Goal: Use online tool/utility: Use online tool/utility

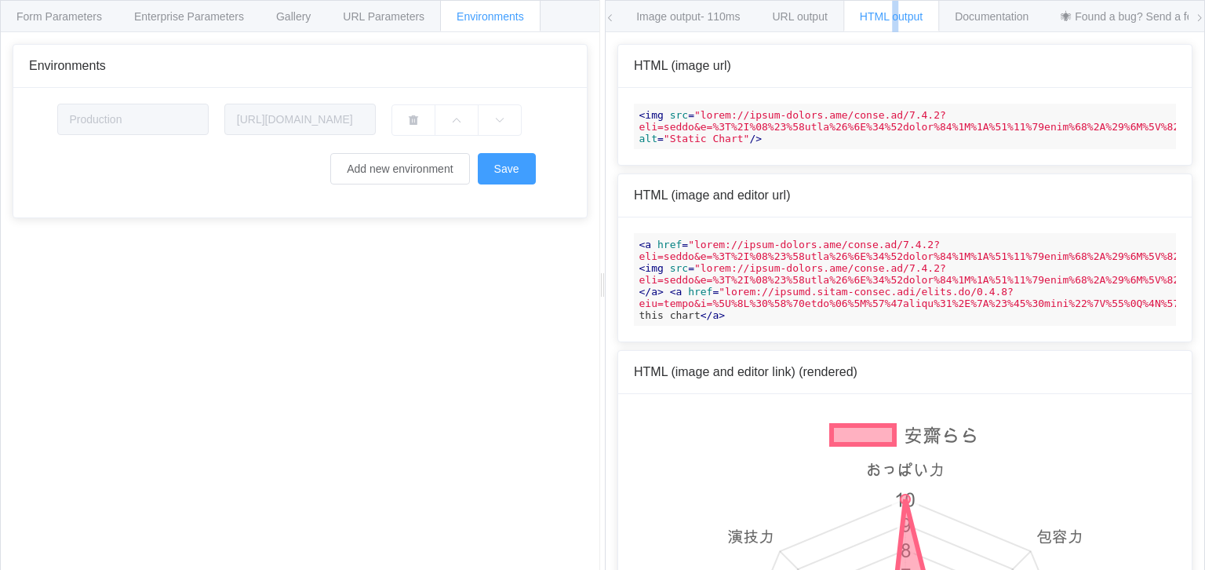
scroll to position [0, 99]
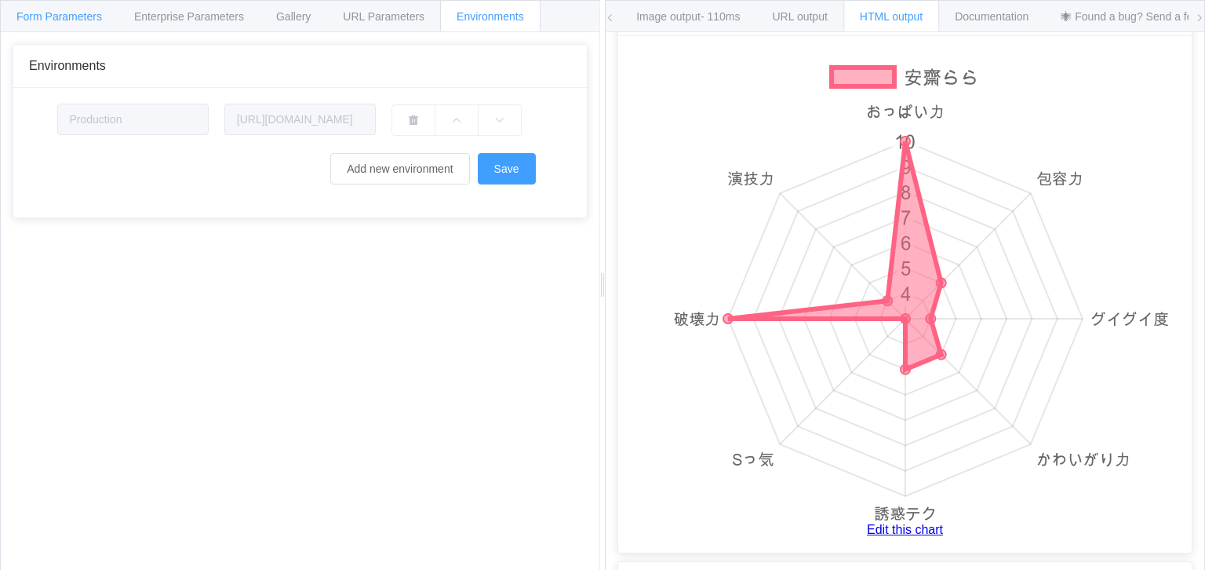
click at [38, 16] on span "Form Parameters" at bounding box center [59, 16] width 86 height 13
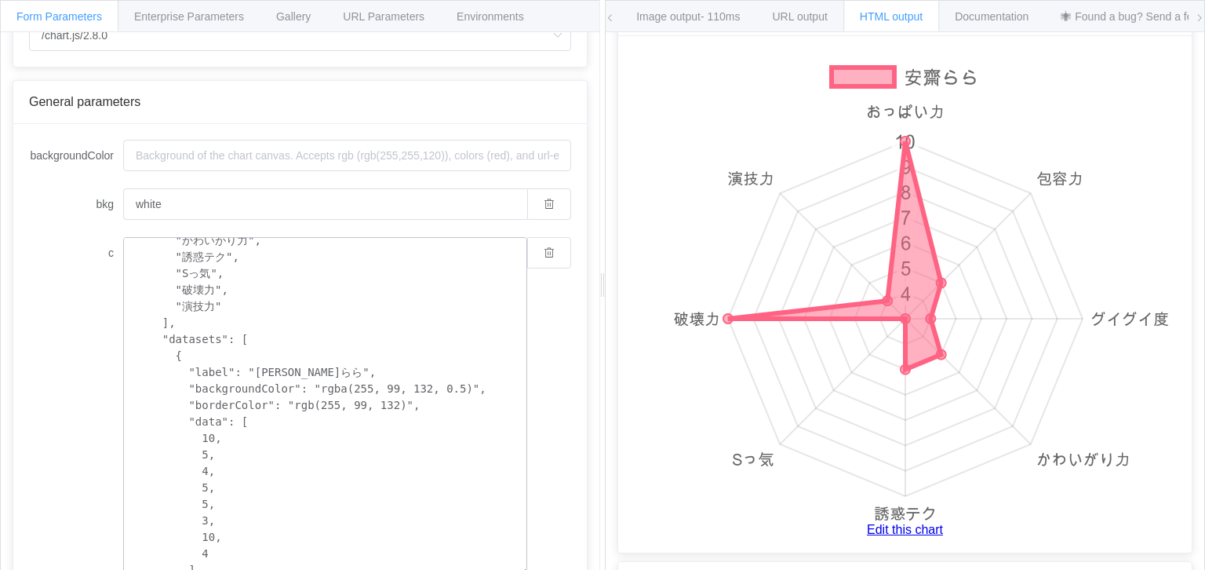
scroll to position [126, 0]
click at [275, 368] on textarea "{ "type": "radar", "data": { "labels": [ "おっぱい力", "包容力", "グイグイ度", "かわいがり力", "誘惑…" at bounding box center [325, 406] width 404 height 339
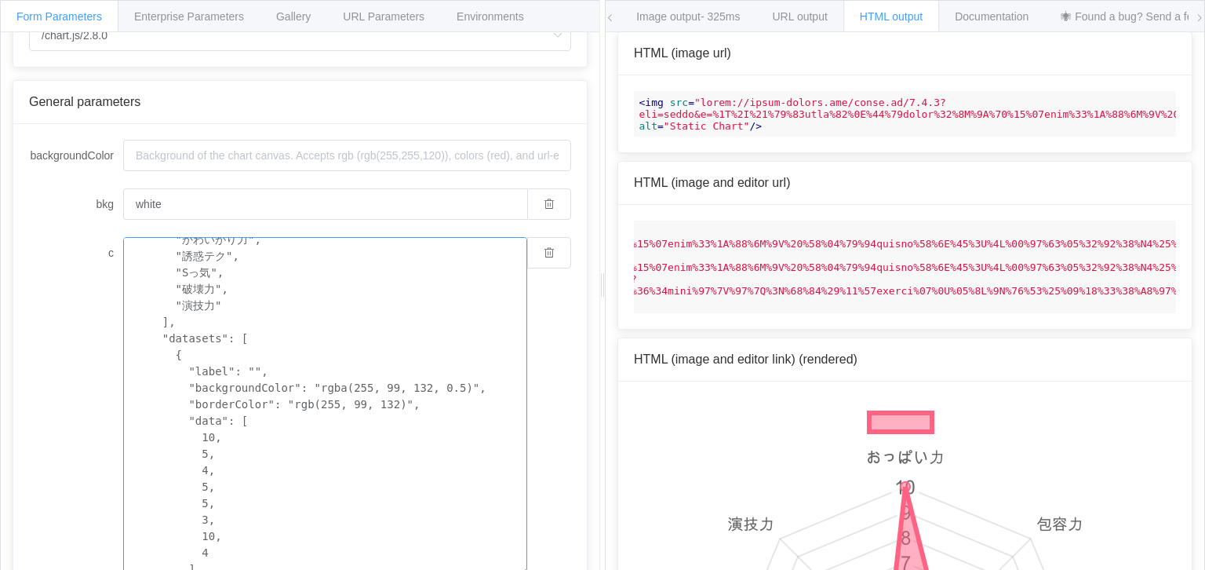
scroll to position [358, 0]
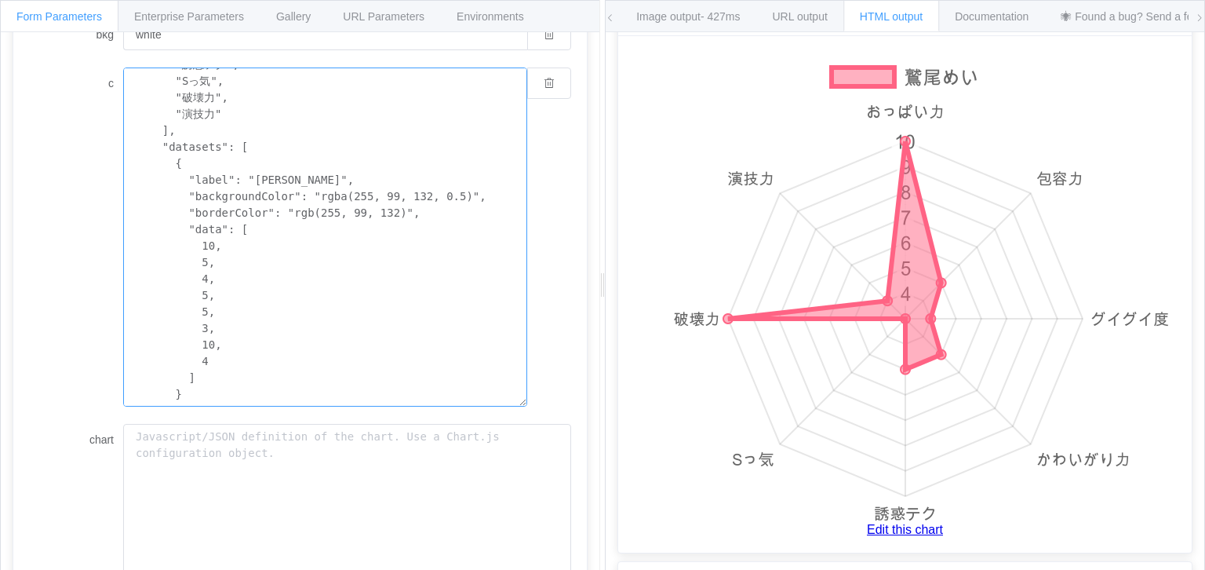
scroll to position [147, 0]
click at [198, 249] on textarea "{ "type": "radar", "data": { "labels": [ "おっぱい力", "包容力", "グイグイ度", "かわいがり力", "誘惑…" at bounding box center [325, 236] width 404 height 339
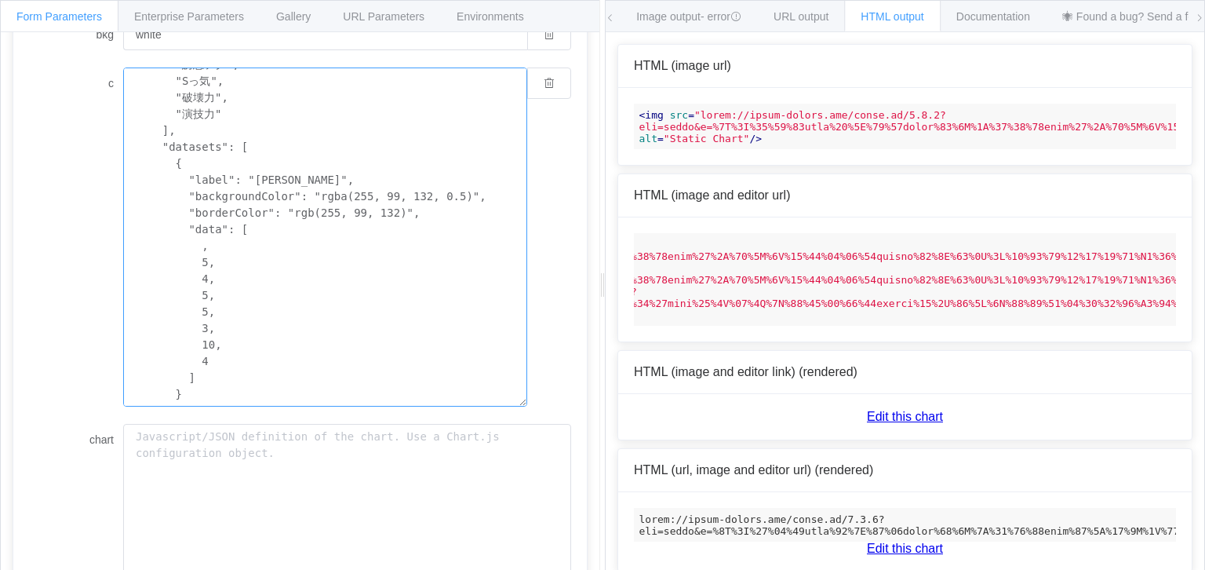
scroll to position [358, 0]
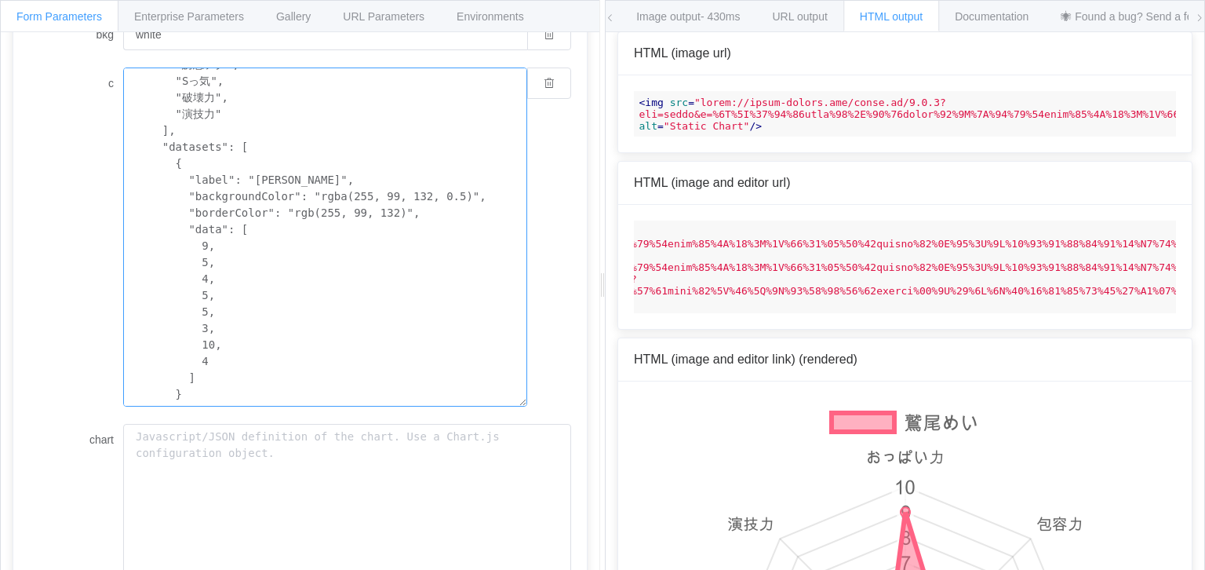
scroll to position [358, 0]
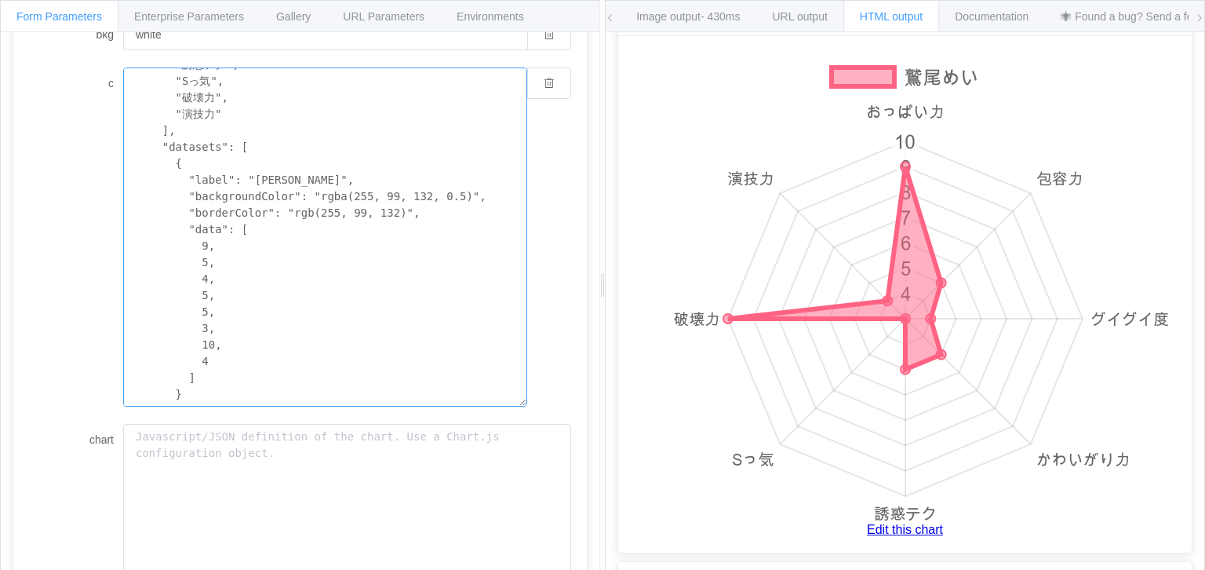
click at [194, 259] on textarea "{ "type": "radar", "data": { "labels": [ "おっぱい力", "包容力", "グイグイ度", "かわいがり力", "誘惑…" at bounding box center [325, 236] width 404 height 339
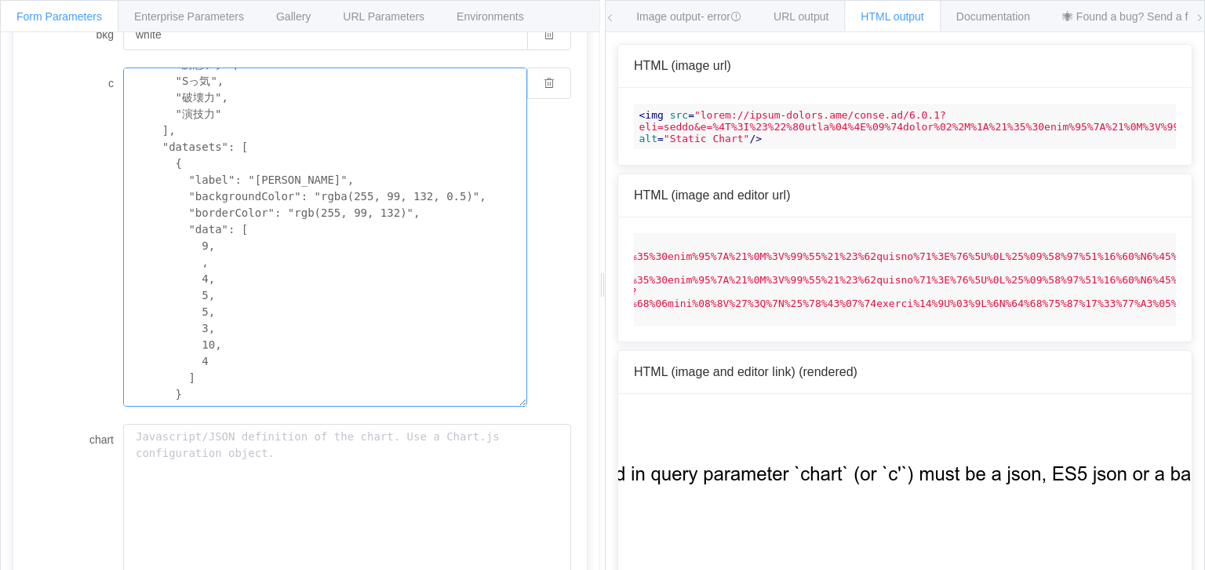
scroll to position [358, 0]
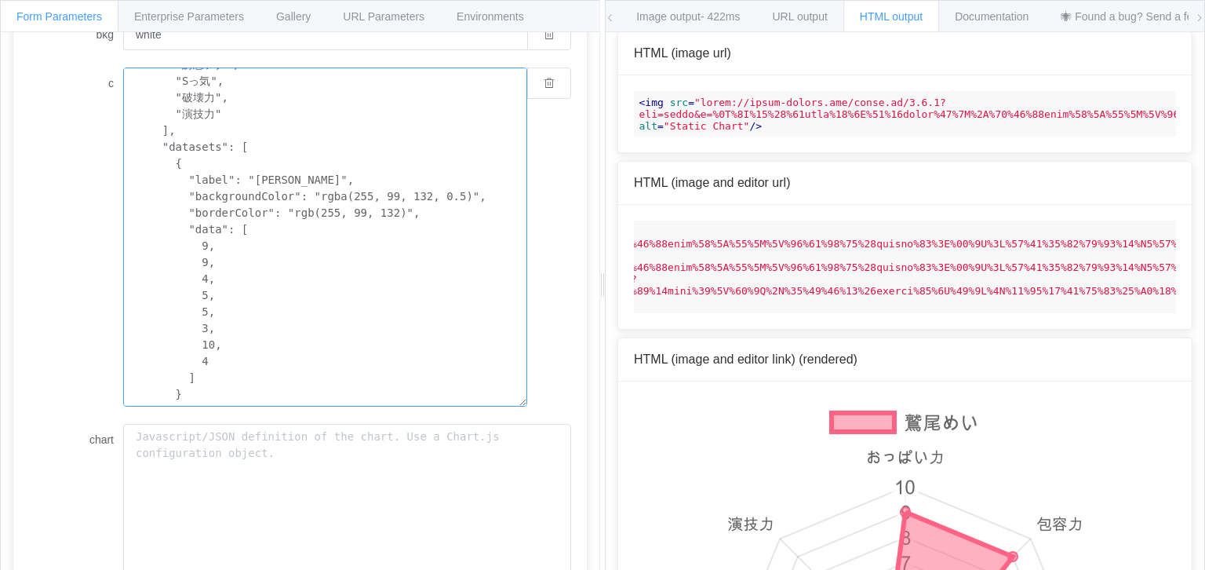
scroll to position [358, 0]
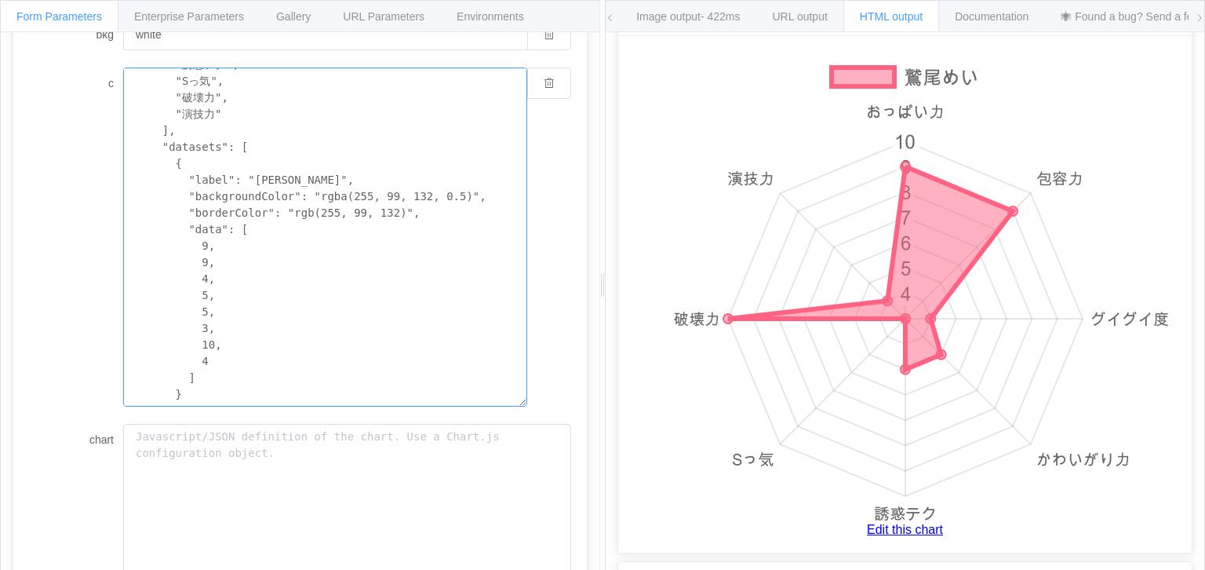
click at [196, 278] on textarea "{ "type": "radar", "data": { "labels": [ "おっぱい力", "包容力", "グイグイ度", "かわいがり力", "誘惑…" at bounding box center [325, 236] width 404 height 339
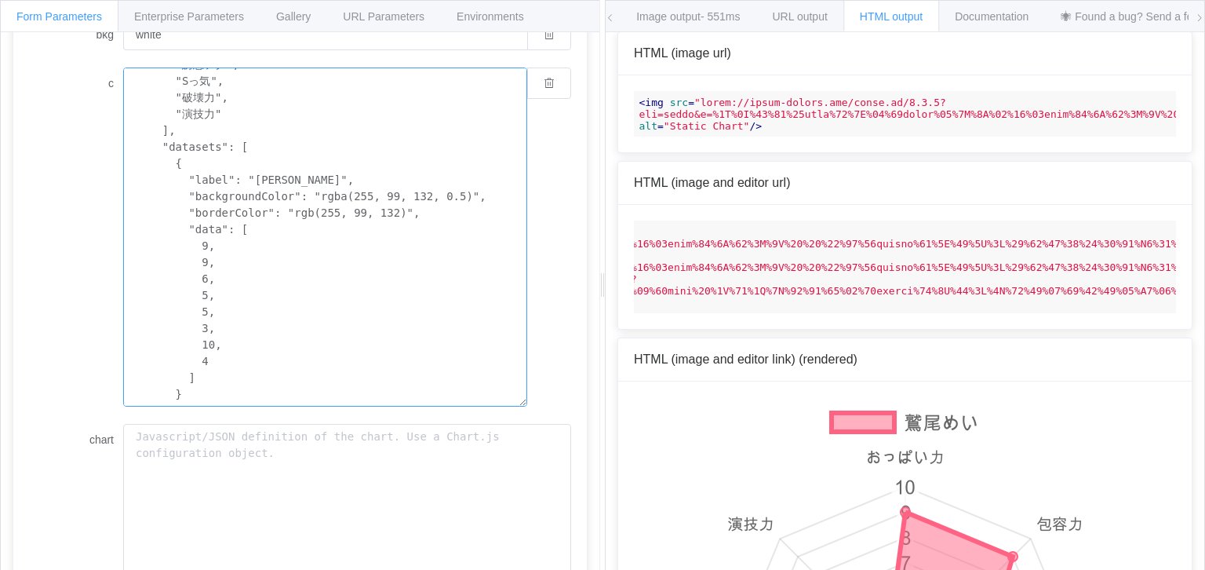
scroll to position [358, 0]
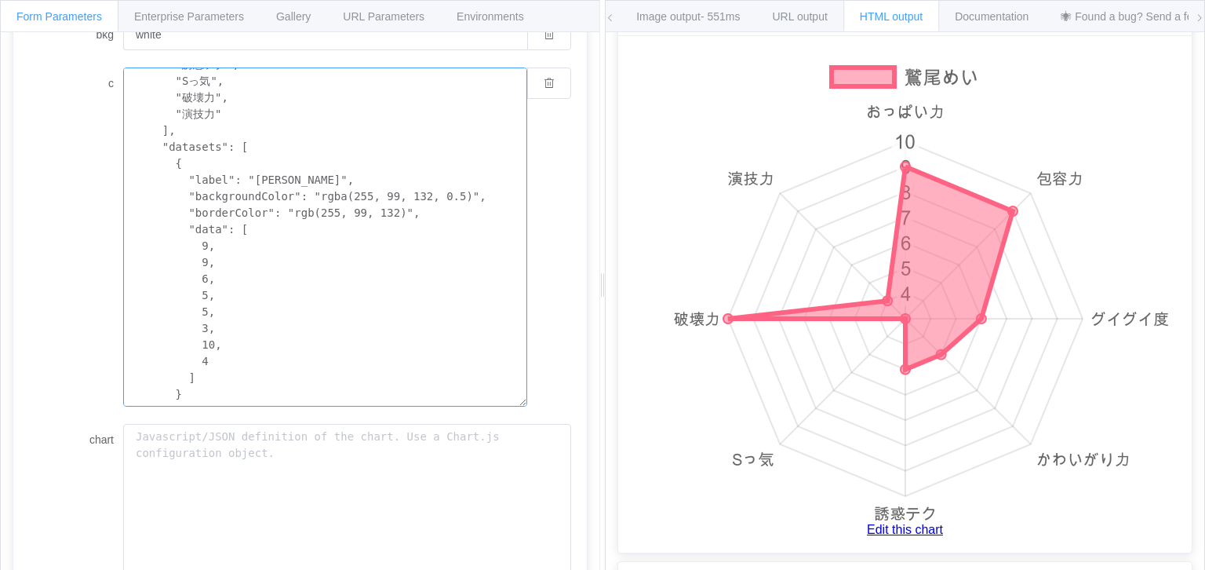
click at [195, 297] on textarea "{ "type": "radar", "data": { "labels": [ "おっぱい力", "包容力", "グイグイ度", "かわいがり力", "誘惑…" at bounding box center [325, 236] width 404 height 339
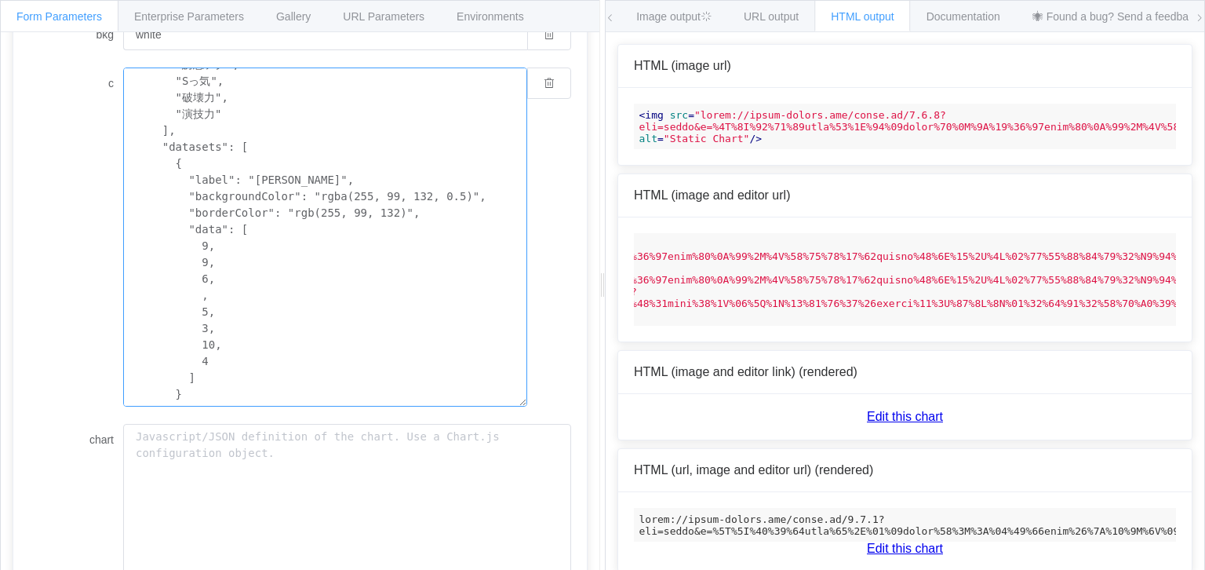
scroll to position [13, 0]
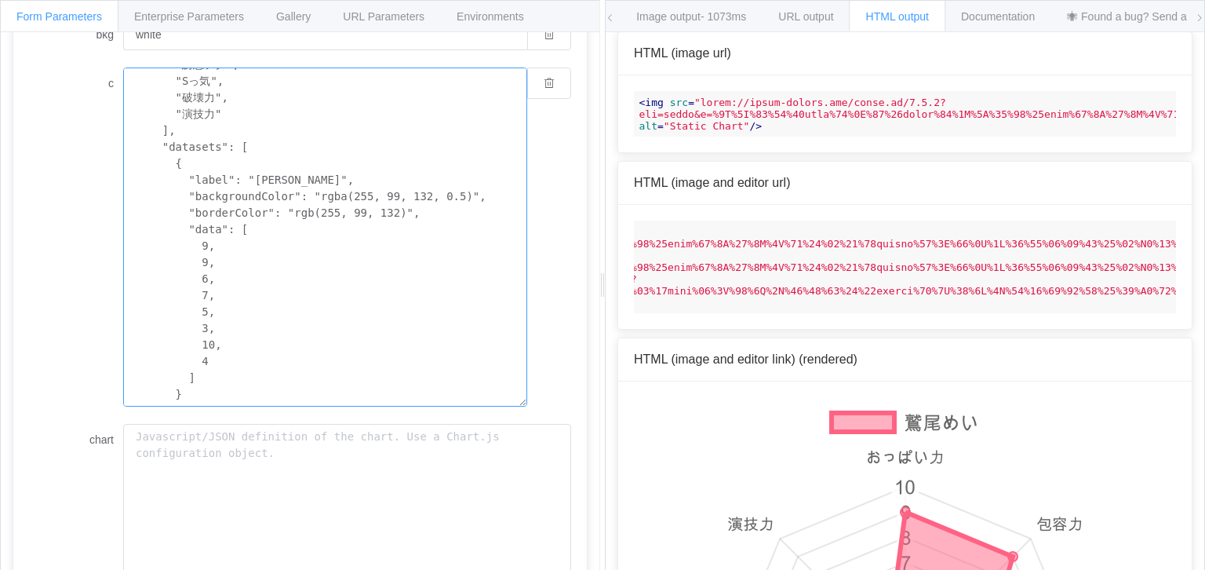
scroll to position [358, 0]
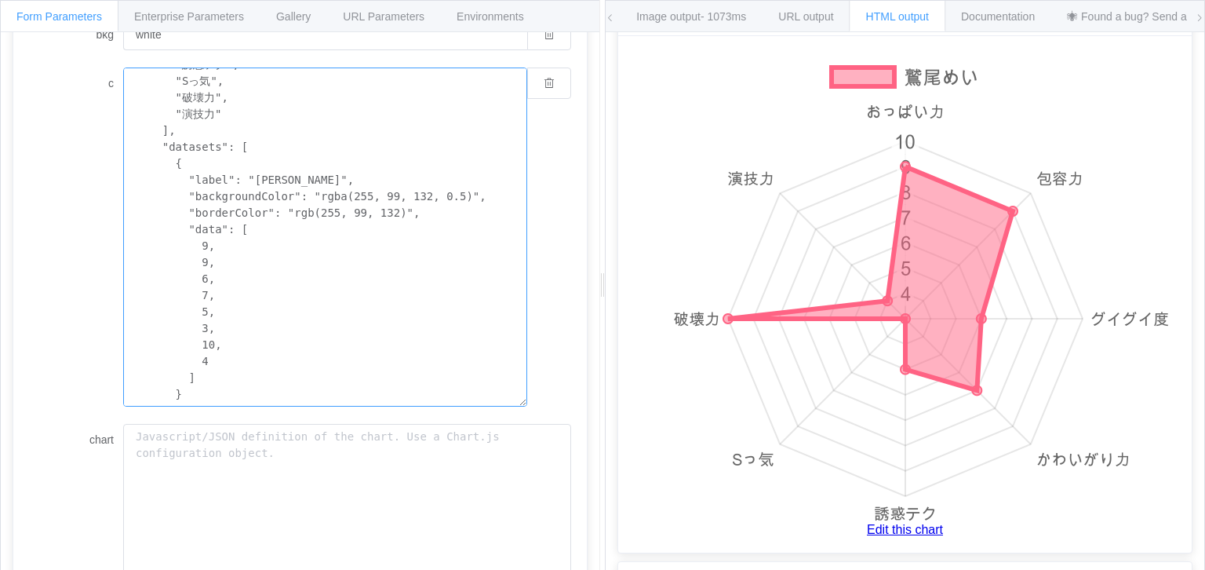
click at [196, 310] on textarea "{ "type": "radar", "data": { "labels": [ "おっぱい力", "包容力", "グイグイ度", "かわいがり力", "誘惑…" at bounding box center [325, 236] width 404 height 339
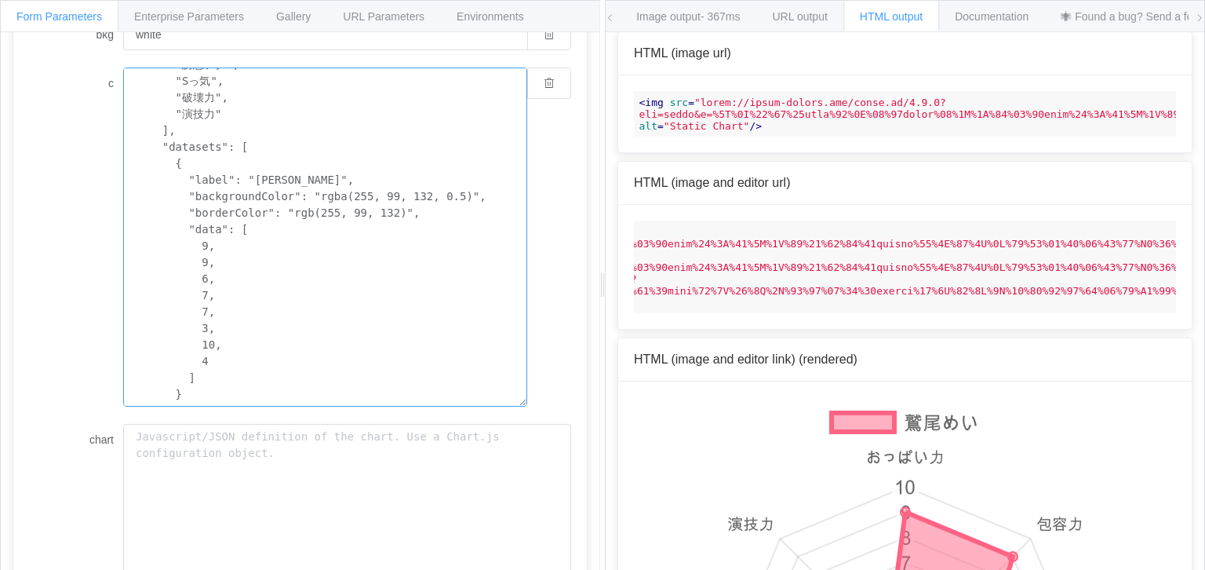
scroll to position [358, 0]
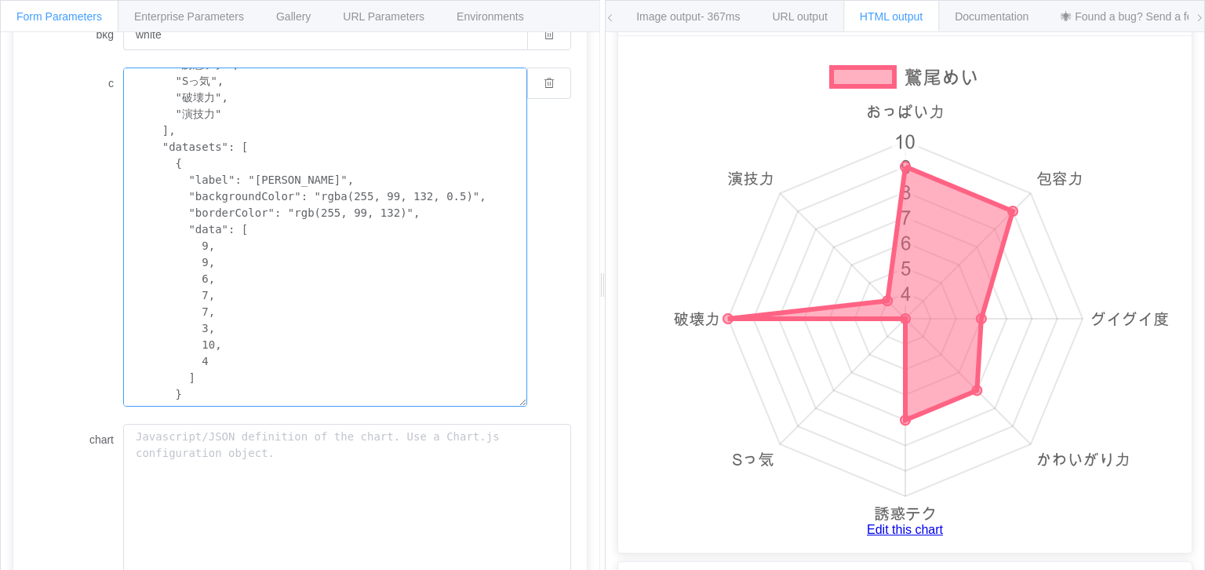
click at [195, 321] on textarea "{ "type": "radar", "data": { "labels": [ "おっぱい力", "包容力", "グイグイ度", "かわいがり力", "誘惑…" at bounding box center [325, 236] width 404 height 339
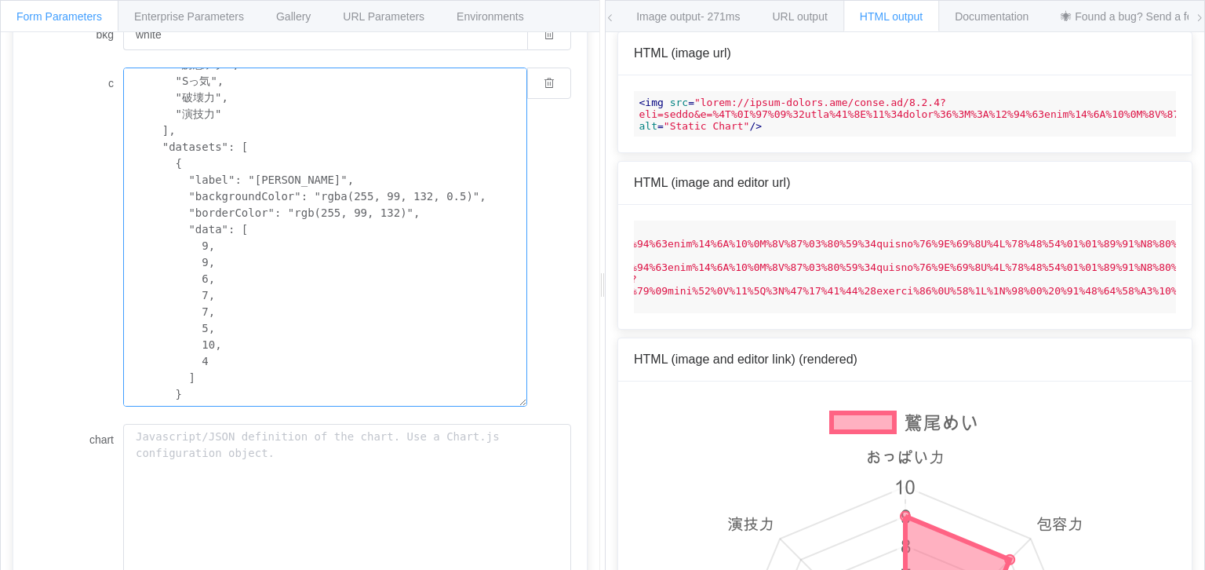
scroll to position [358, 0]
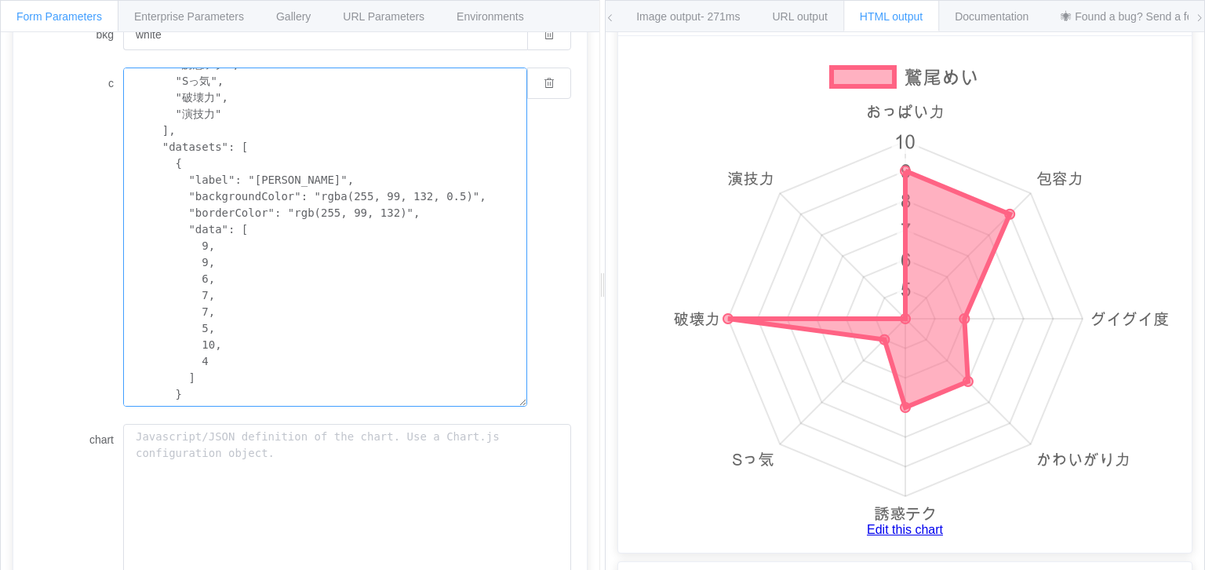
click at [198, 340] on textarea "{ "type": "radar", "data": { "labels": [ "おっぱい力", "包容力", "グイグイ度", "かわいがり力", "誘惑…" at bounding box center [325, 236] width 404 height 339
click at [201, 345] on textarea "{ "type": "radar", "data": { "labels": [ "おっぱい力", "包容力", "グイグイ度", "かわいがり力", "誘惑…" at bounding box center [325, 236] width 404 height 339
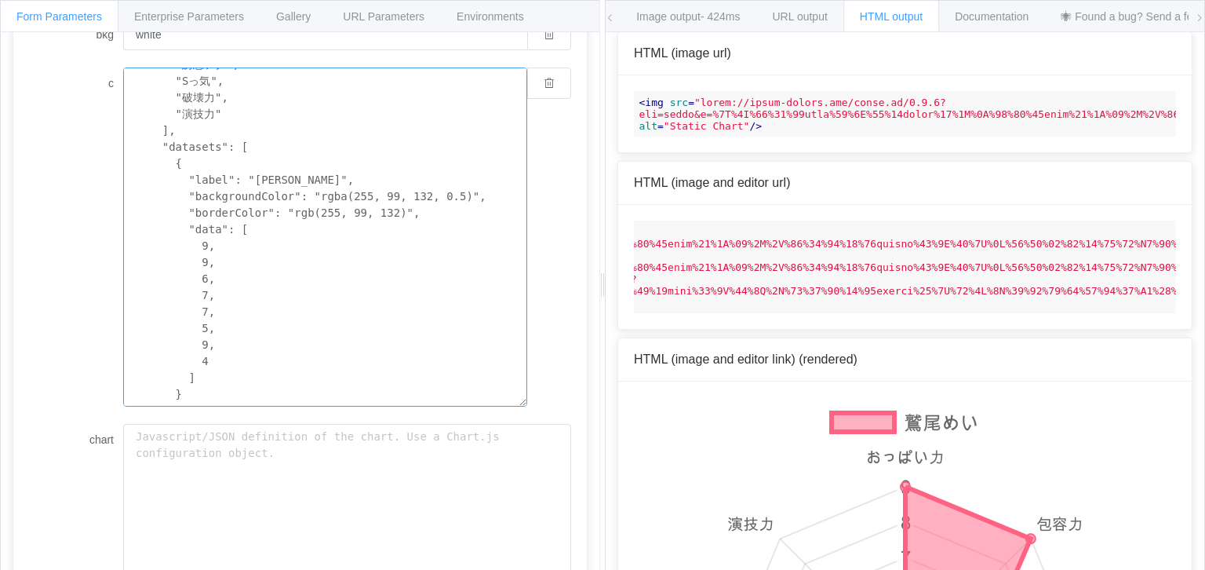
scroll to position [358, 0]
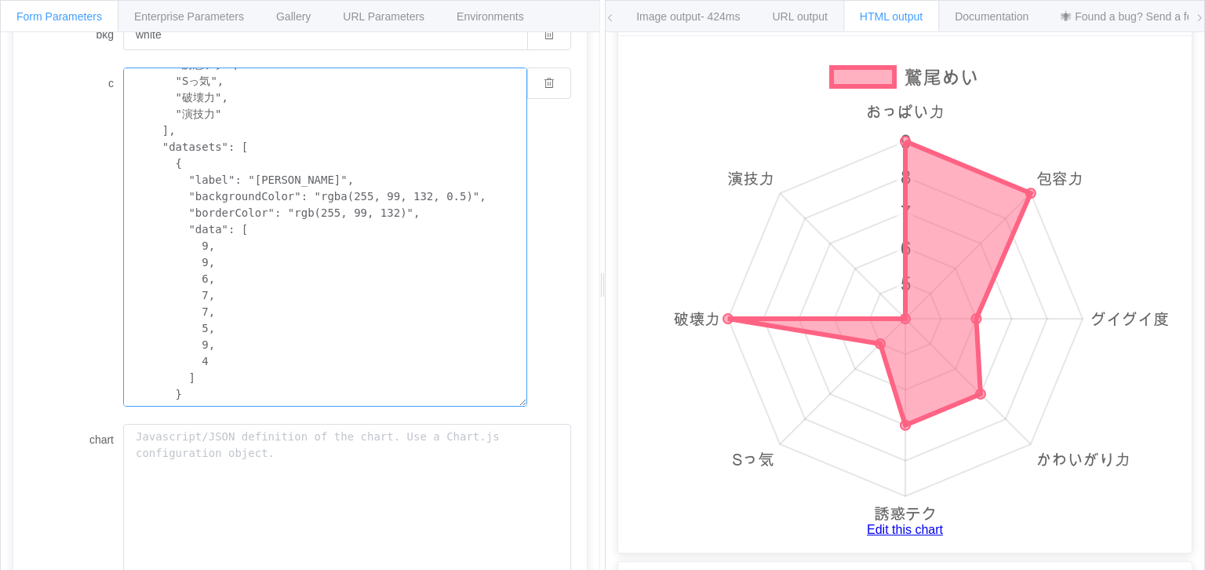
click at [195, 366] on textarea "{ "type": "radar", "data": { "labels": [ "おっぱい力", "包容力", "グイグイ度", "かわいがり力", "誘惑…" at bounding box center [325, 236] width 404 height 339
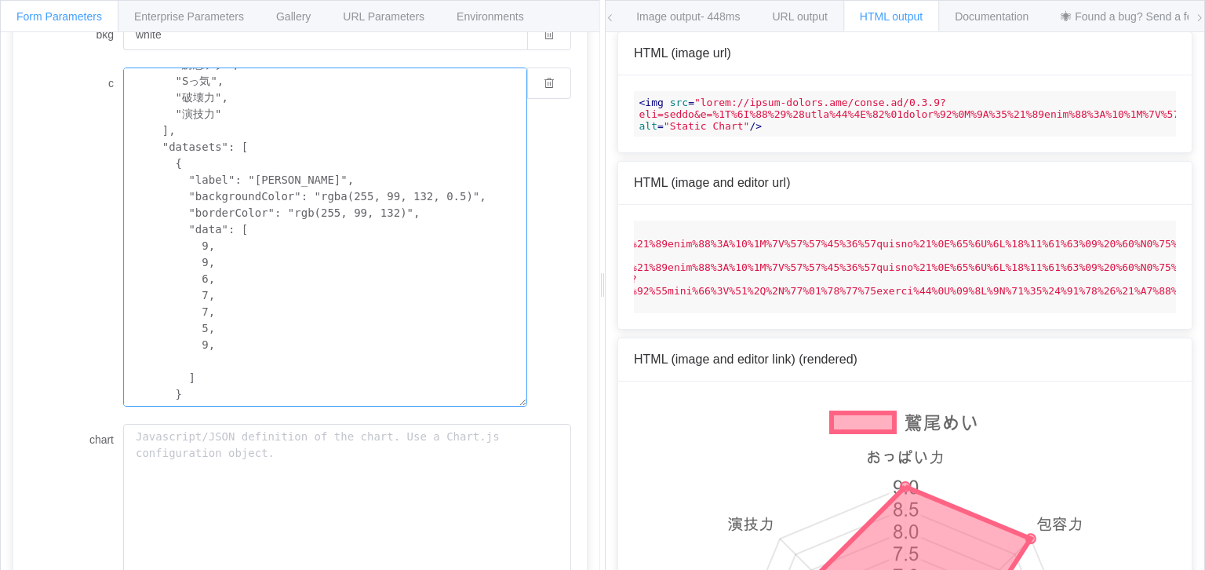
scroll to position [358, 0]
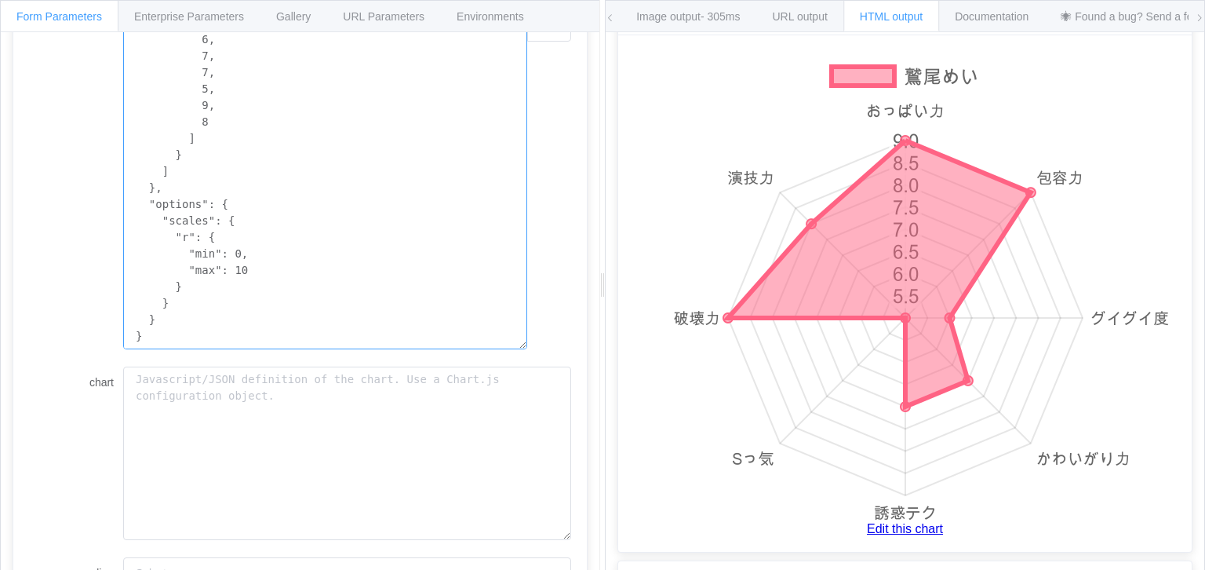
scroll to position [311, 0]
click at [224, 257] on textarea "{ "type": "radar", "data": { "labels": [ "おっぱい力", "包容力", "グイグイ度", "かわいがり力", "誘惑…" at bounding box center [325, 179] width 404 height 339
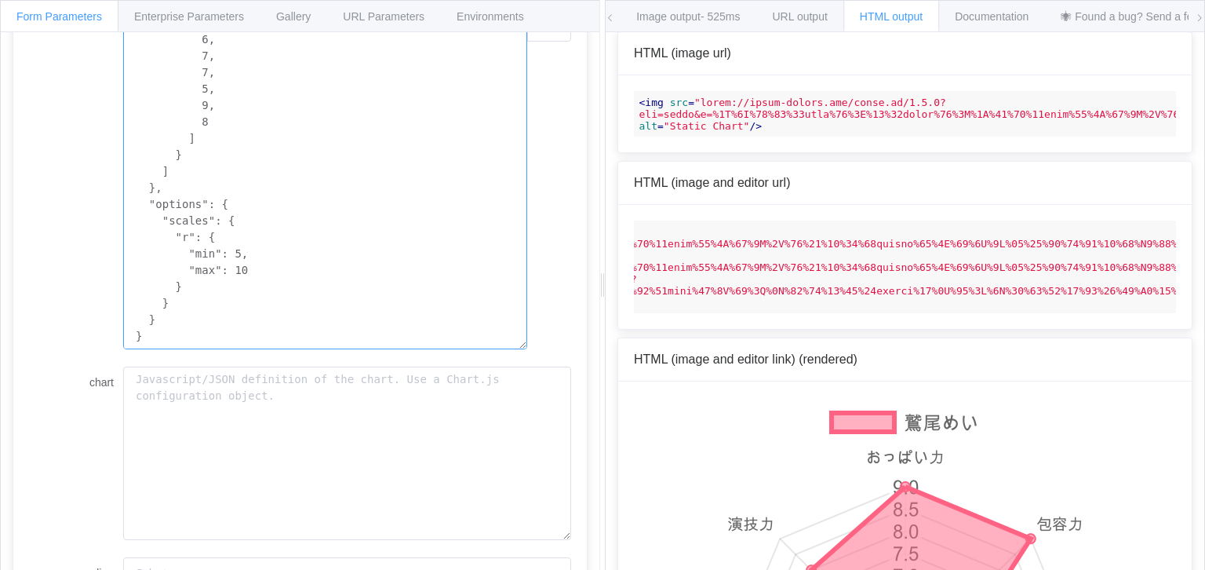
scroll to position [358, 0]
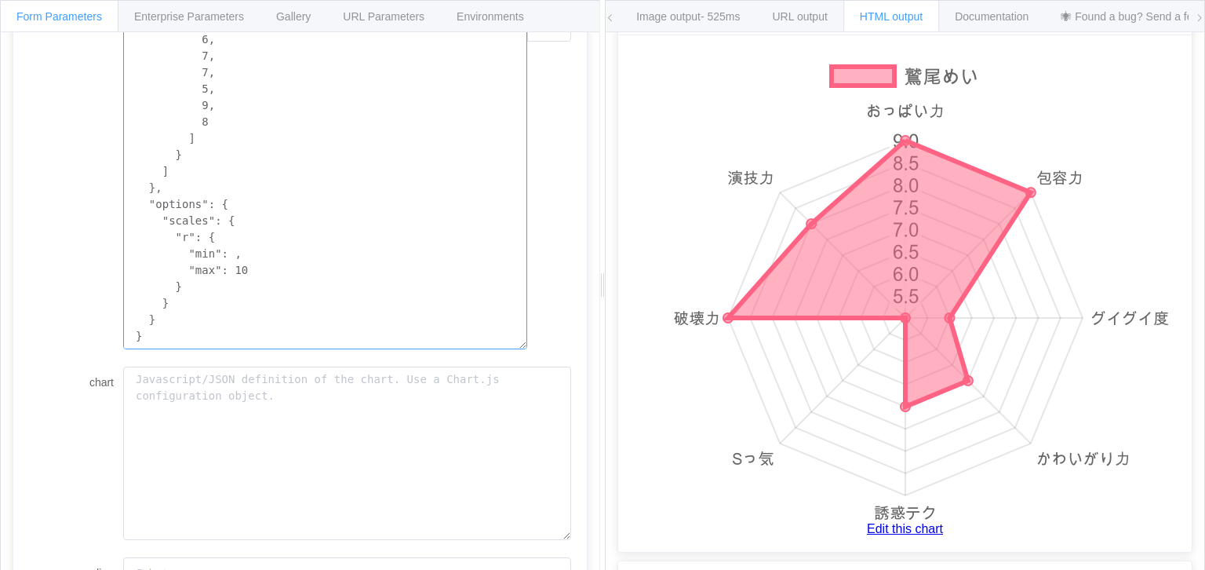
scroll to position [13, 0]
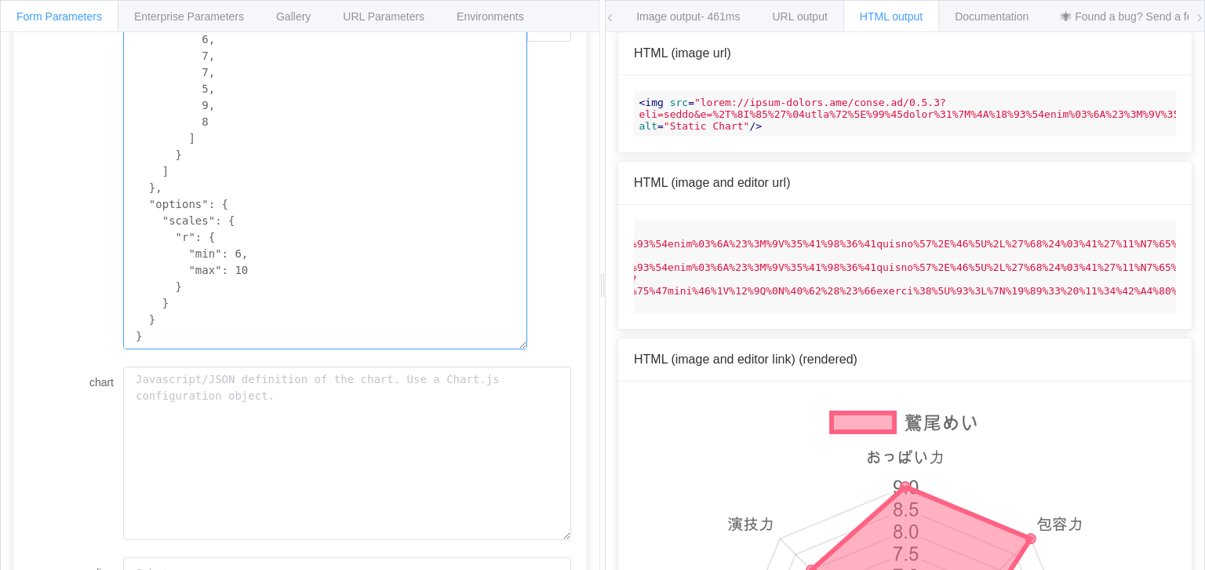
scroll to position [358, 0]
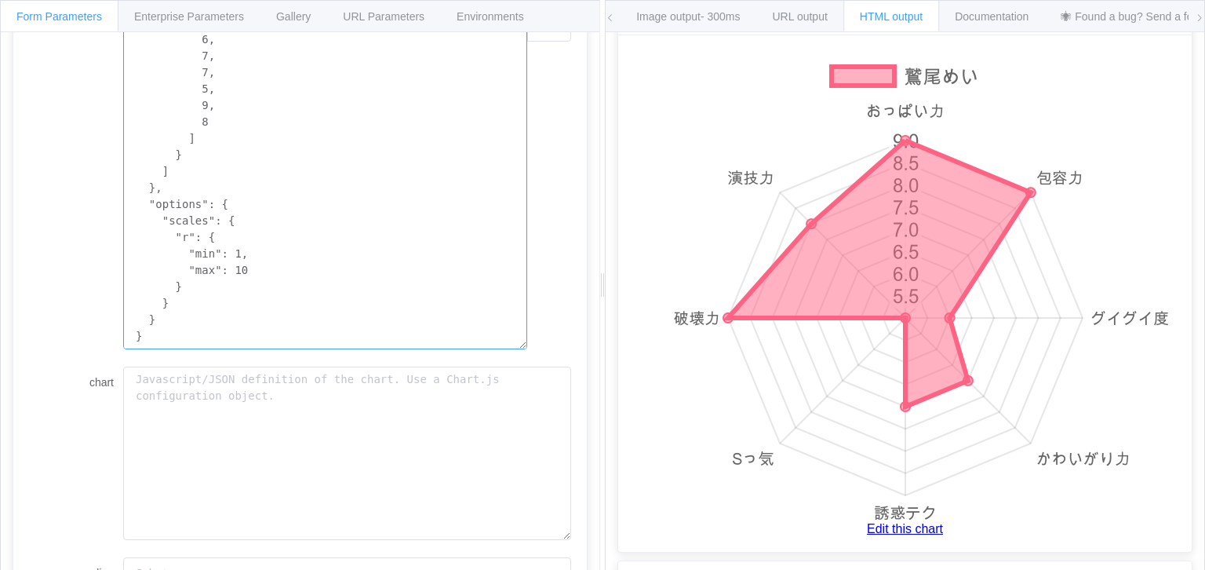
drag, startPoint x: 173, startPoint y: 320, endPoint x: 139, endPoint y: 203, distance: 121.9
click at [139, 203] on textarea "{ "type": "radar", "data": { "labels": [ "おっぱい力", "包容力", "グイグイ度", "かわいがり力", "誘惑…" at bounding box center [325, 179] width 404 height 339
paste textarea ""options": { "scales": { "r": { "min": 0, "max": 10 } }"
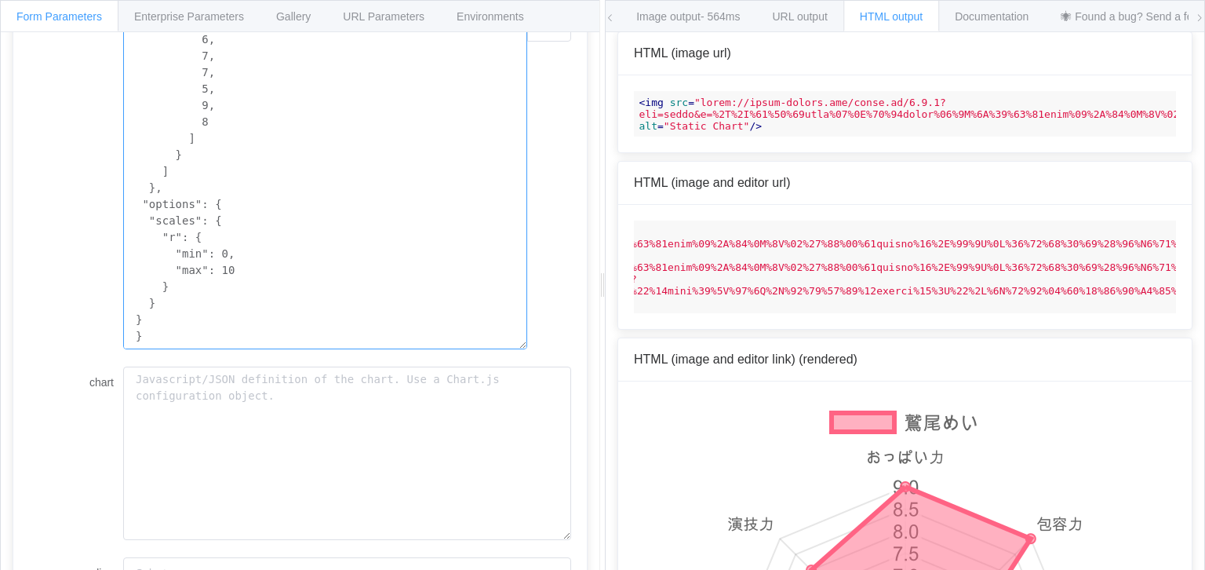
scroll to position [358, 0]
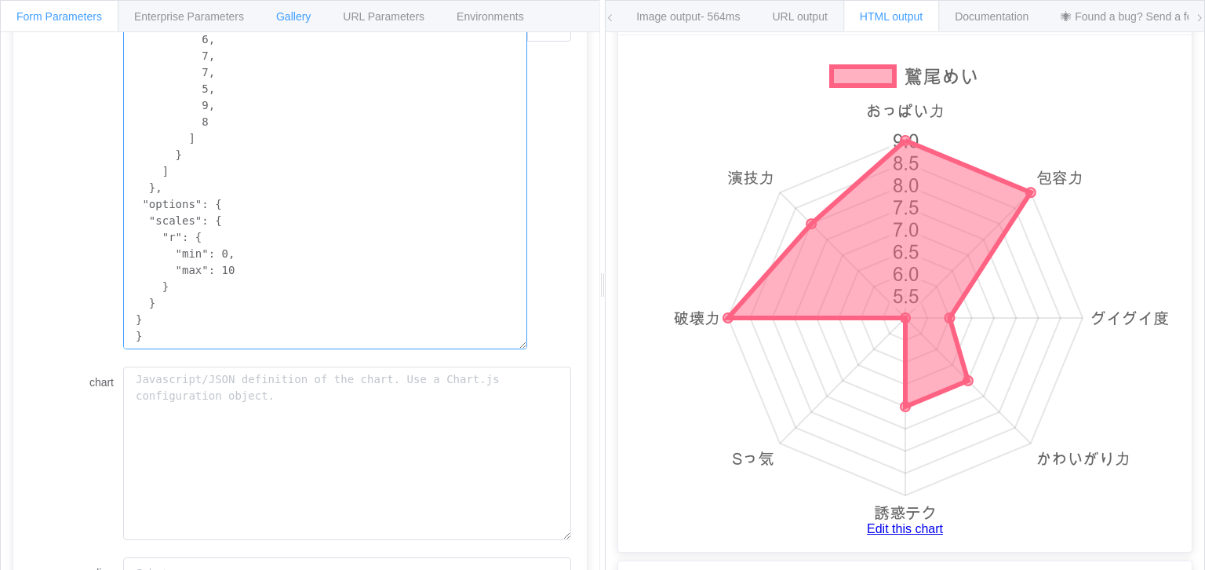
type textarea "{ "type": "radar", "data": { "labels": [ "おっぱい力", "包容力", "グイグイ度", "かわいがり力", "誘惑…"
click at [808, 7] on div "URL output" at bounding box center [800, 15] width 88 height 31
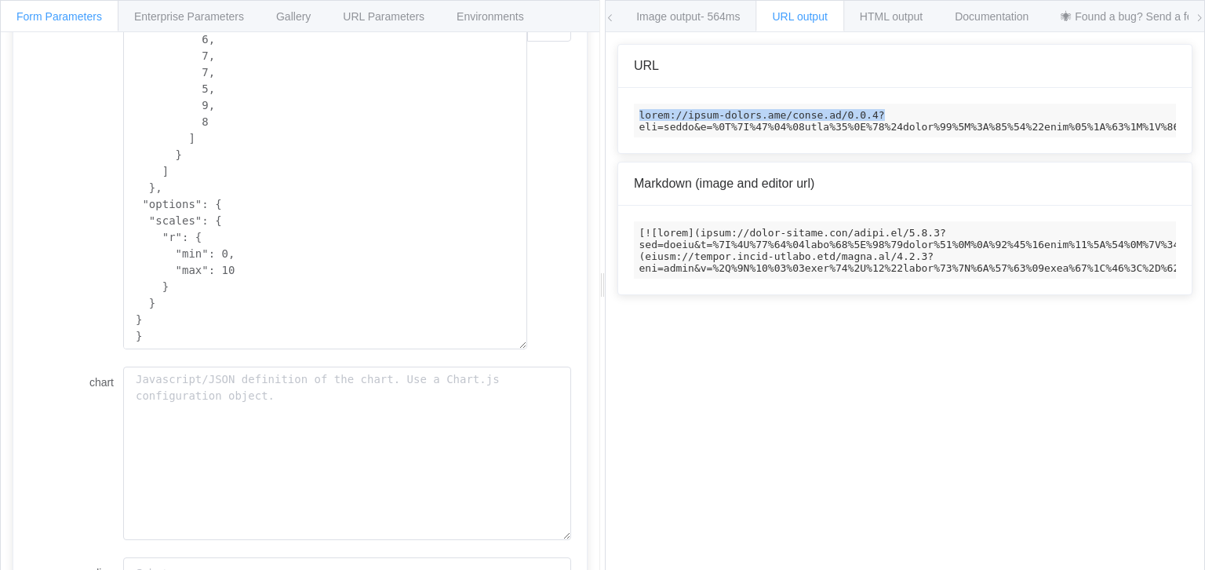
drag, startPoint x: 862, startPoint y: 111, endPoint x: 634, endPoint y: 107, distance: 228.3
click at [634, 107] on code at bounding box center [905, 121] width 542 height 34
click at [846, 108] on code at bounding box center [905, 121] width 542 height 34
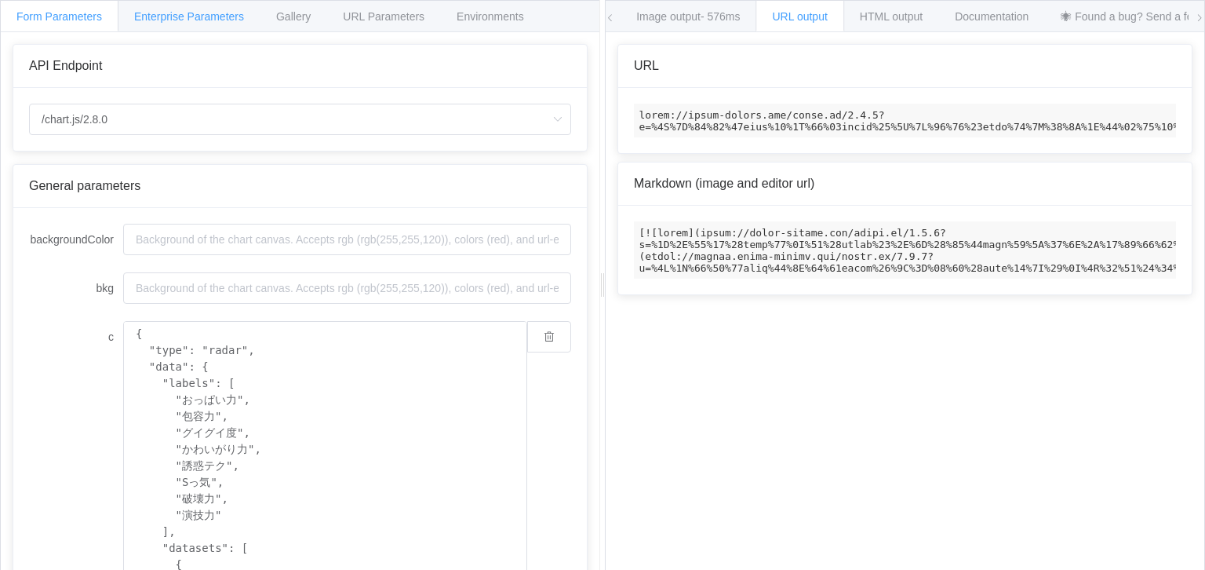
click at [223, 13] on span "Enterprise Parameters" at bounding box center [189, 16] width 110 height 13
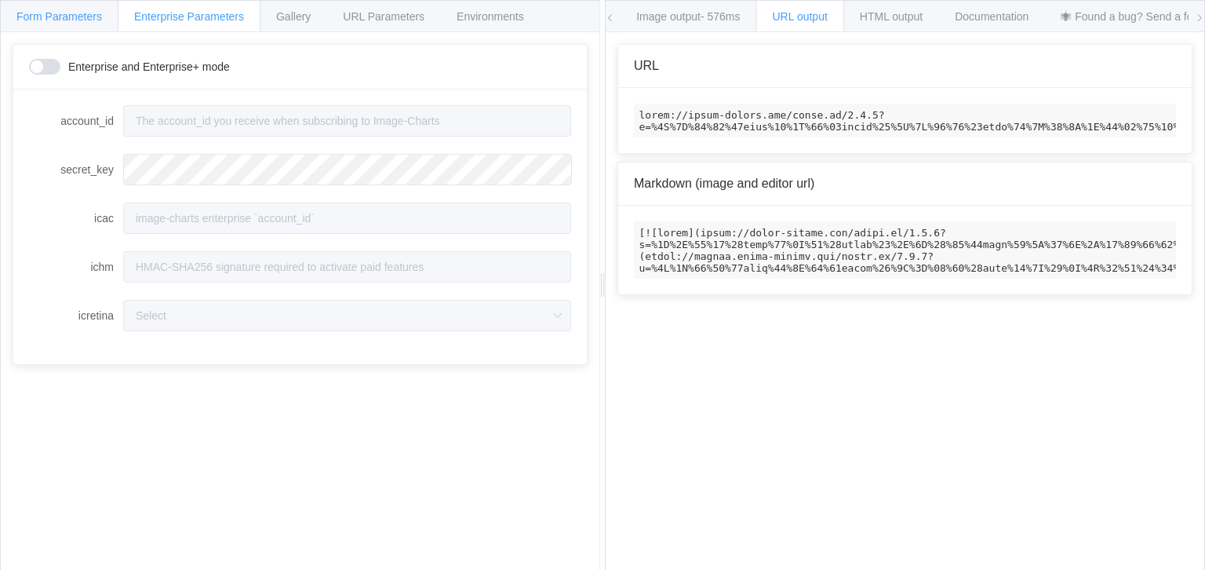
click at [77, 3] on div "Form Parameters" at bounding box center [59, 15] width 118 height 31
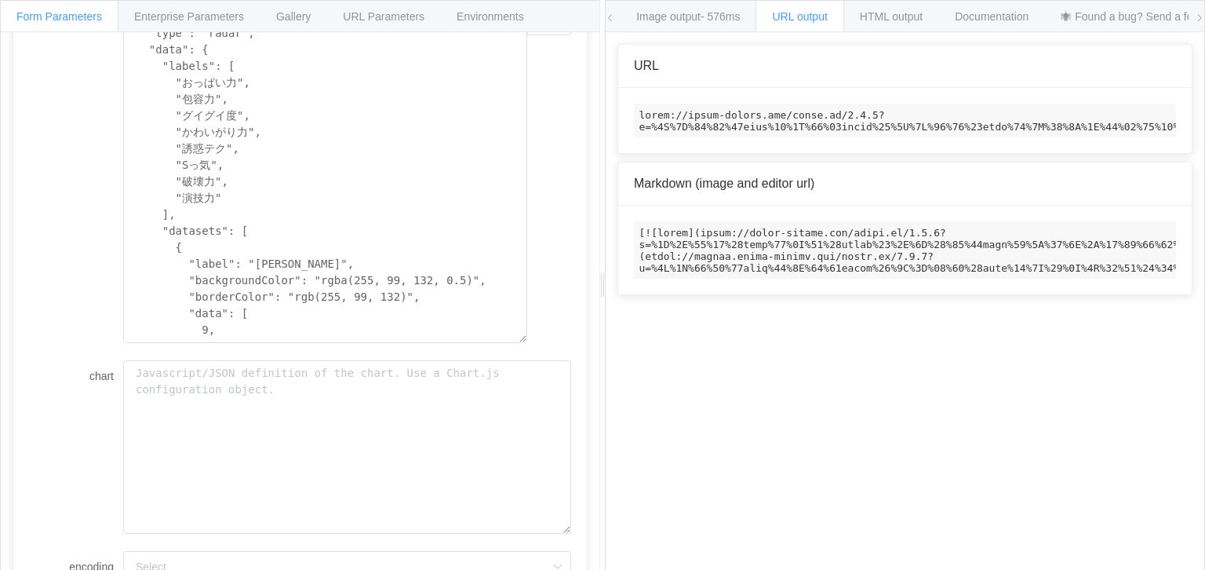
scroll to position [448, 0]
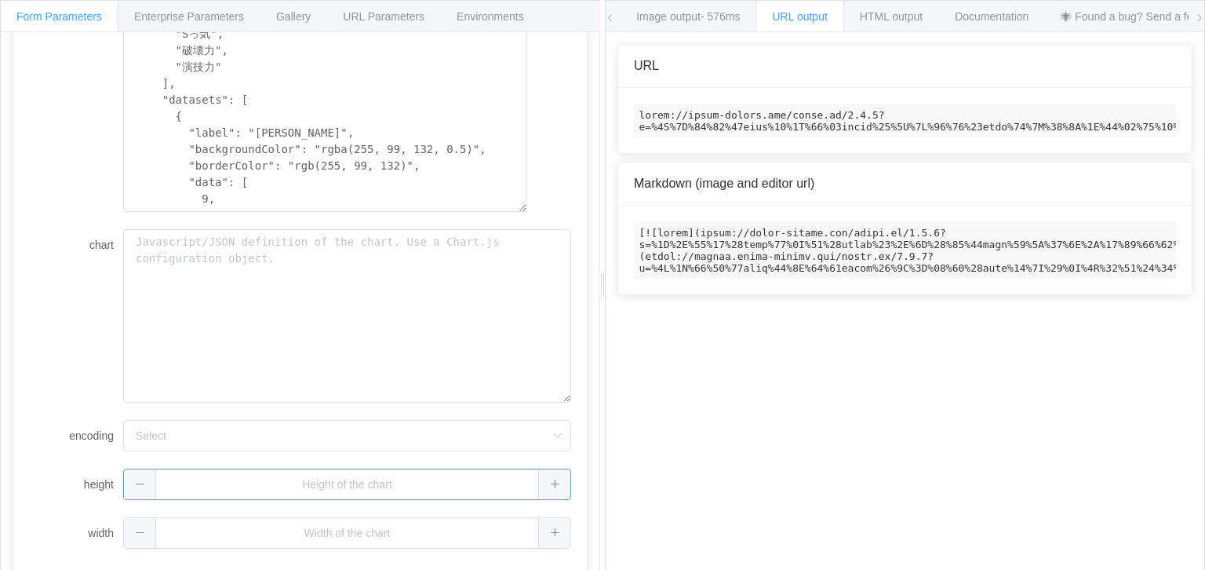
click at [348, 493] on input "text" at bounding box center [347, 483] width 448 height 31
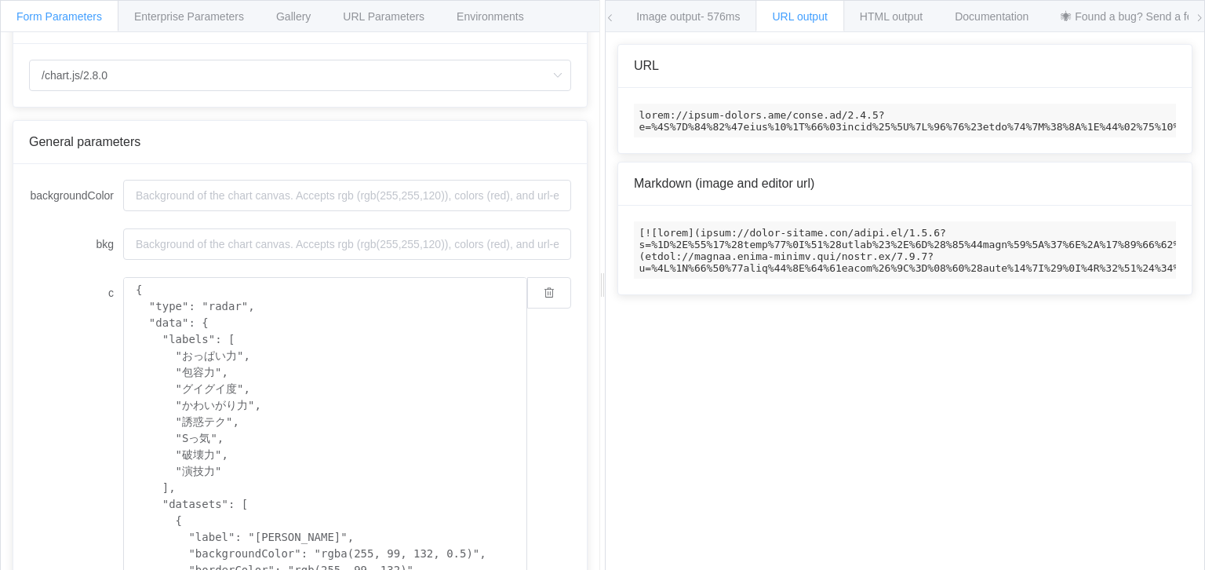
scroll to position [0, 0]
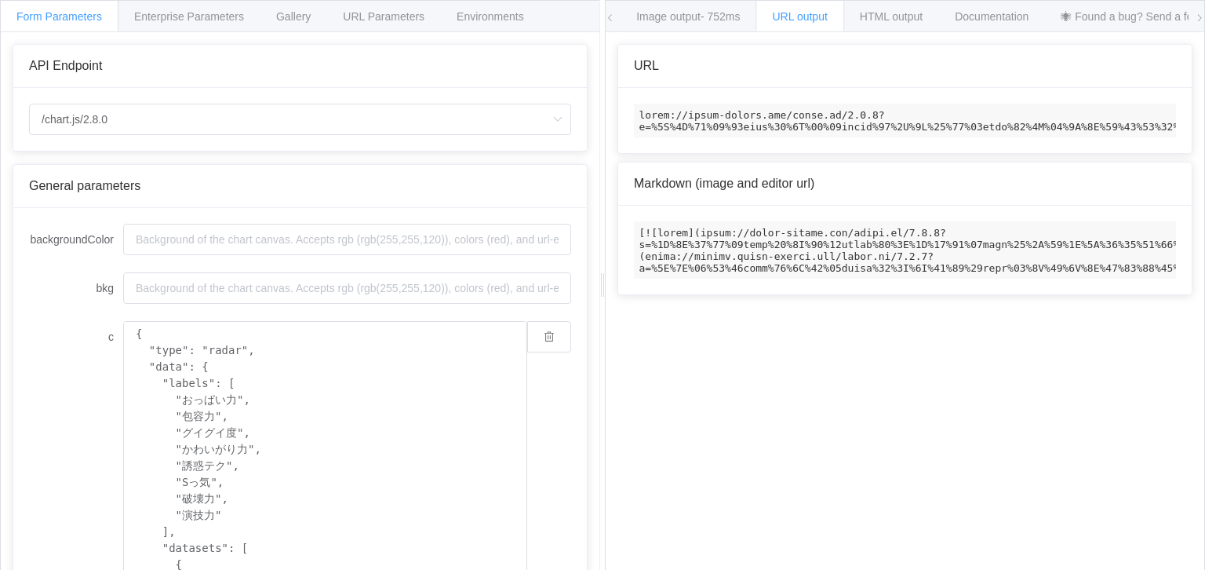
click at [1139, 118] on code at bounding box center [905, 121] width 542 height 34
click at [685, 20] on span "Image output - 752ms" at bounding box center [688, 16] width 104 height 13
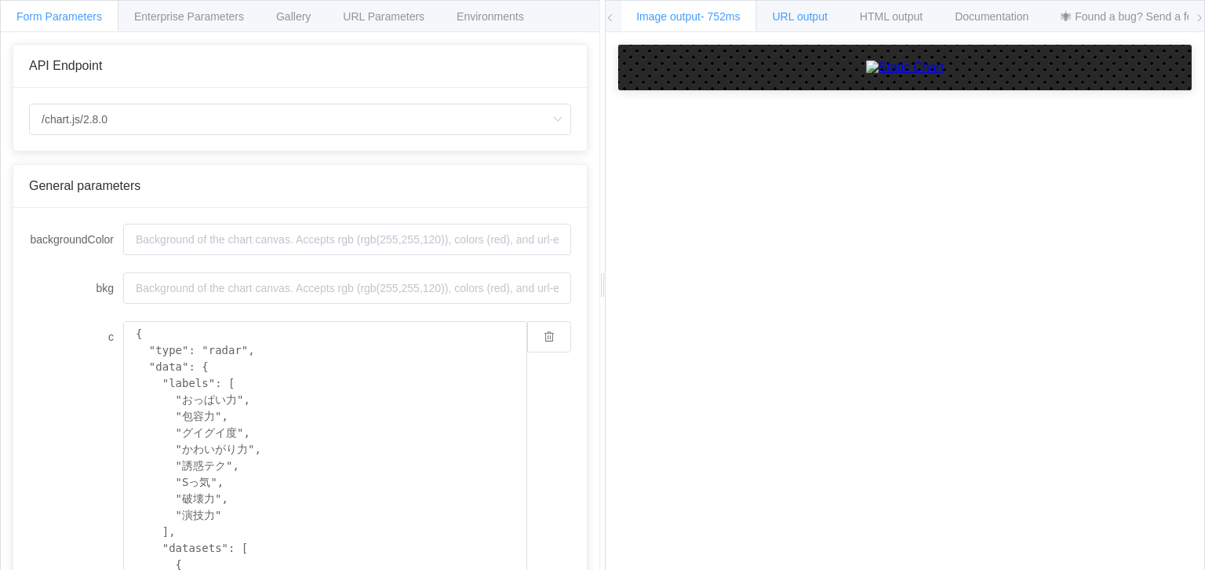
click at [813, 20] on span "URL output" at bounding box center [800, 16] width 55 height 13
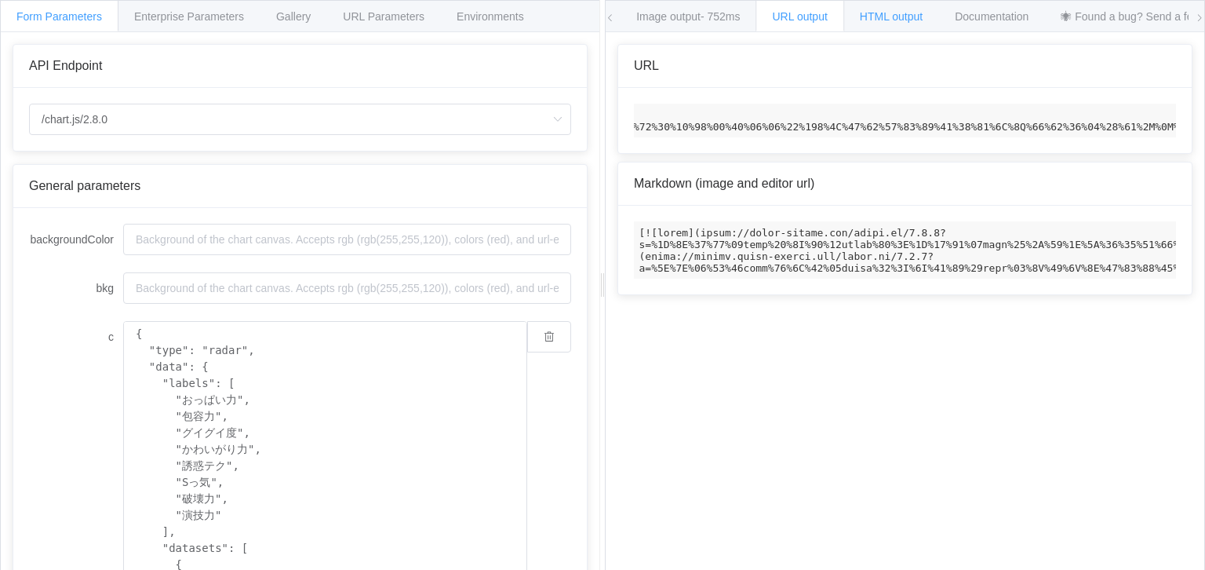
click at [901, 11] on span "HTML output" at bounding box center [891, 16] width 63 height 13
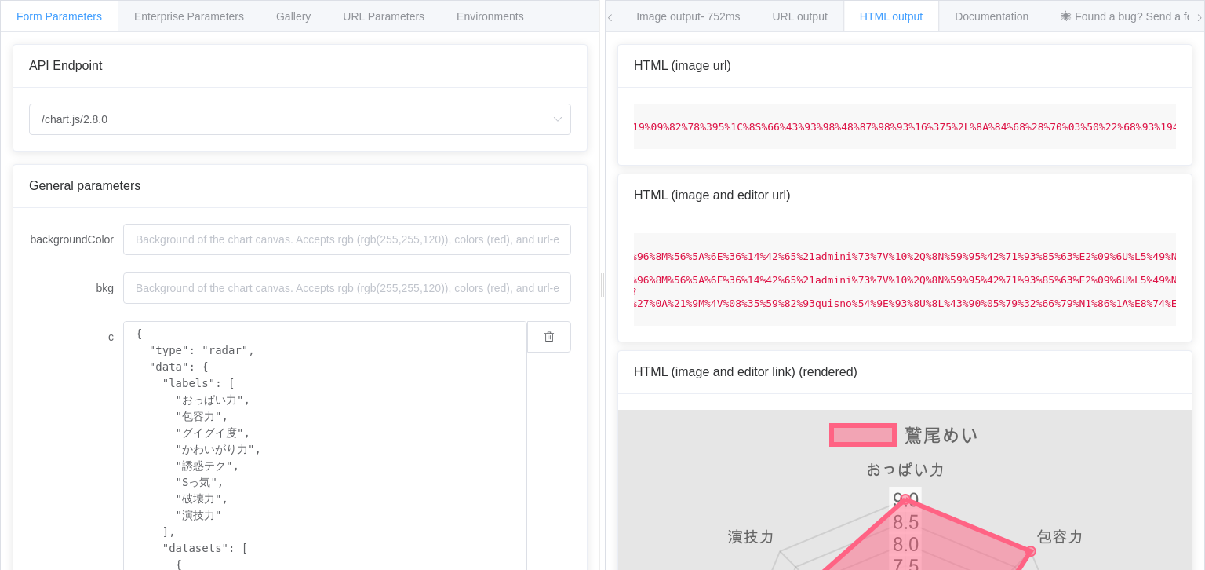
scroll to position [0, 7974]
drag, startPoint x: 1112, startPoint y: 123, endPoint x: 1101, endPoint y: 122, distance: 11.0
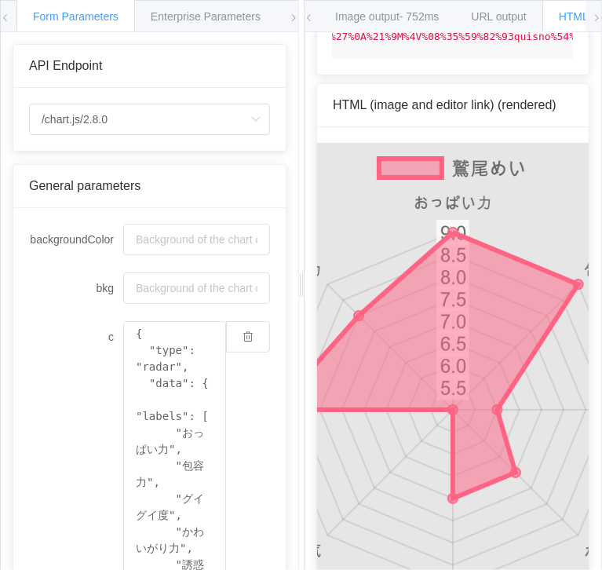
scroll to position [273, 0]
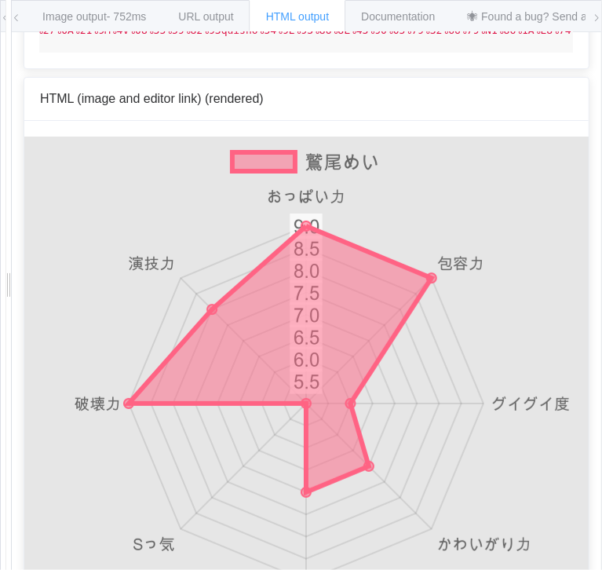
drag, startPoint x: 301, startPoint y: 126, endPoint x: 4, endPoint y: 121, distance: 297.3
click at [5, 121] on div at bounding box center [7, 285] width 5 height 570
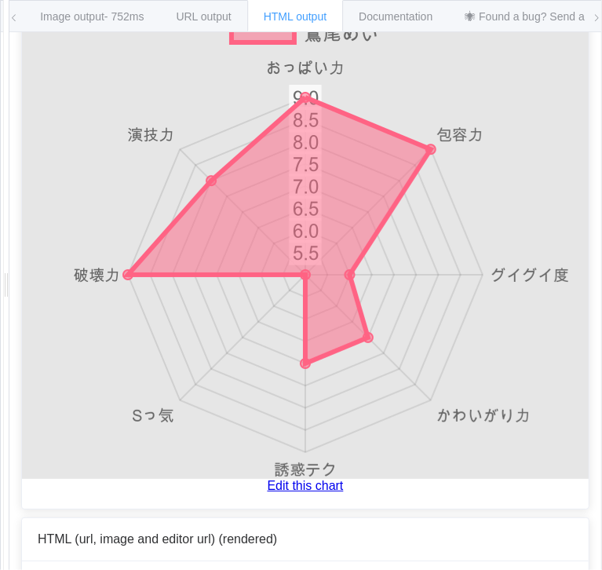
scroll to position [351, 0]
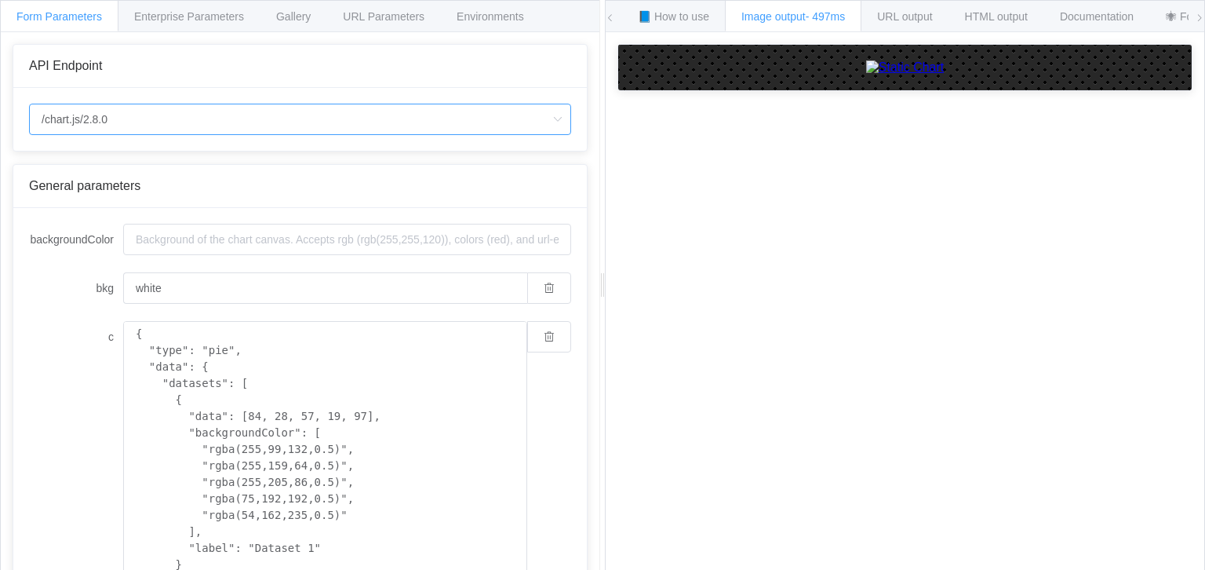
click at [132, 115] on input "/chart.js/2.8.0" at bounding box center [300, 119] width 542 height 31
click at [133, 114] on input "/chart.js/2.8.0" at bounding box center [300, 119] width 542 height 31
click at [138, 114] on input "/chart.js/2.8.0" at bounding box center [300, 119] width 542 height 31
click at [131, 153] on li "/chart" at bounding box center [300, 162] width 541 height 27
click at [151, 111] on input "/chart.js/2.8.0" at bounding box center [300, 119] width 542 height 31
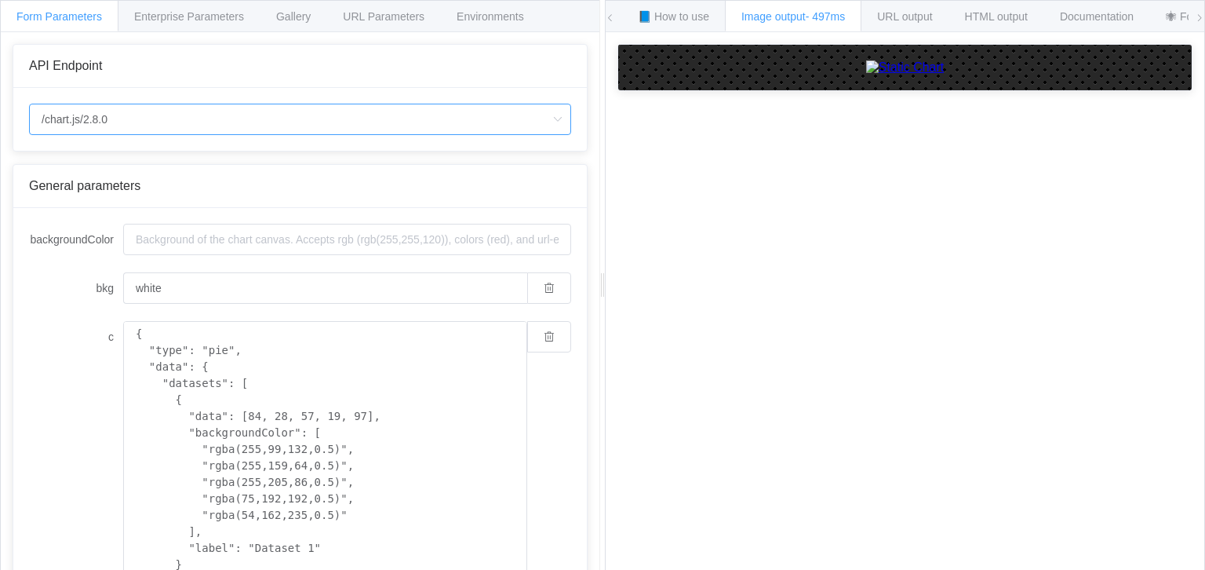
type input "/chart"
type input "20"
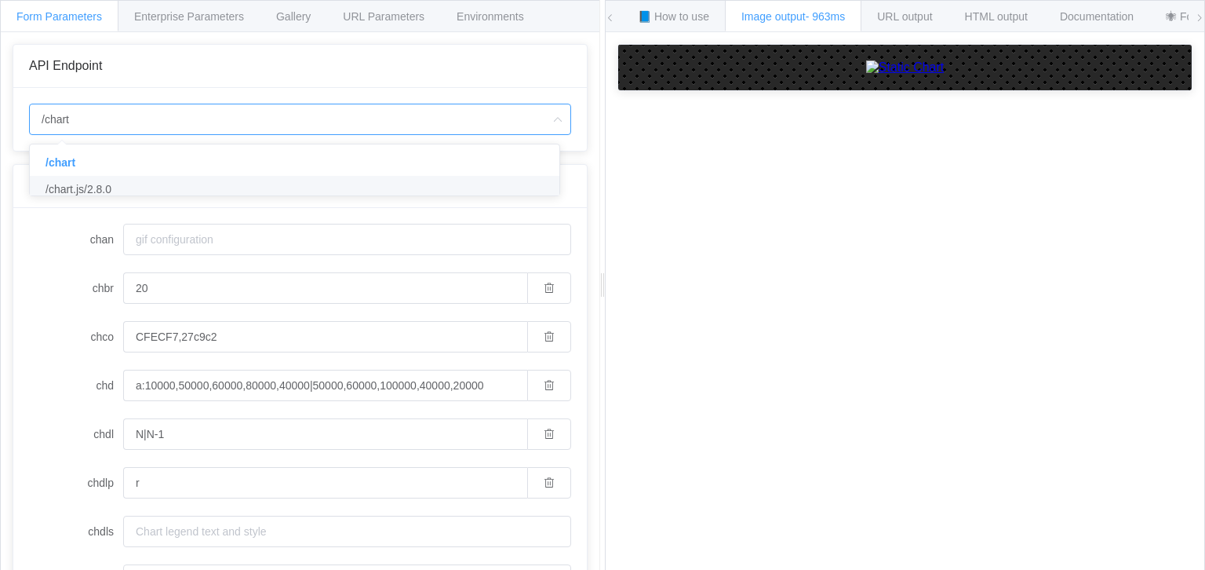
click at [0, 257] on div "Form Parameters Enterprise Parameters Gallery URL Parameters Environments API E…" at bounding box center [300, 285] width 600 height 571
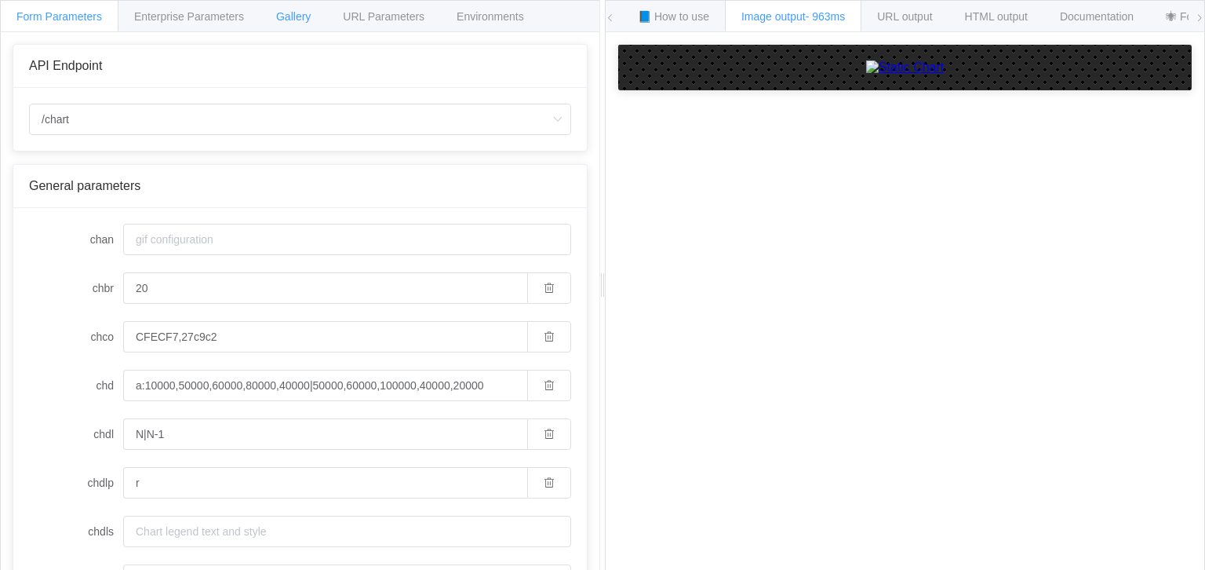
click at [286, 20] on span "Gallery" at bounding box center [293, 16] width 35 height 13
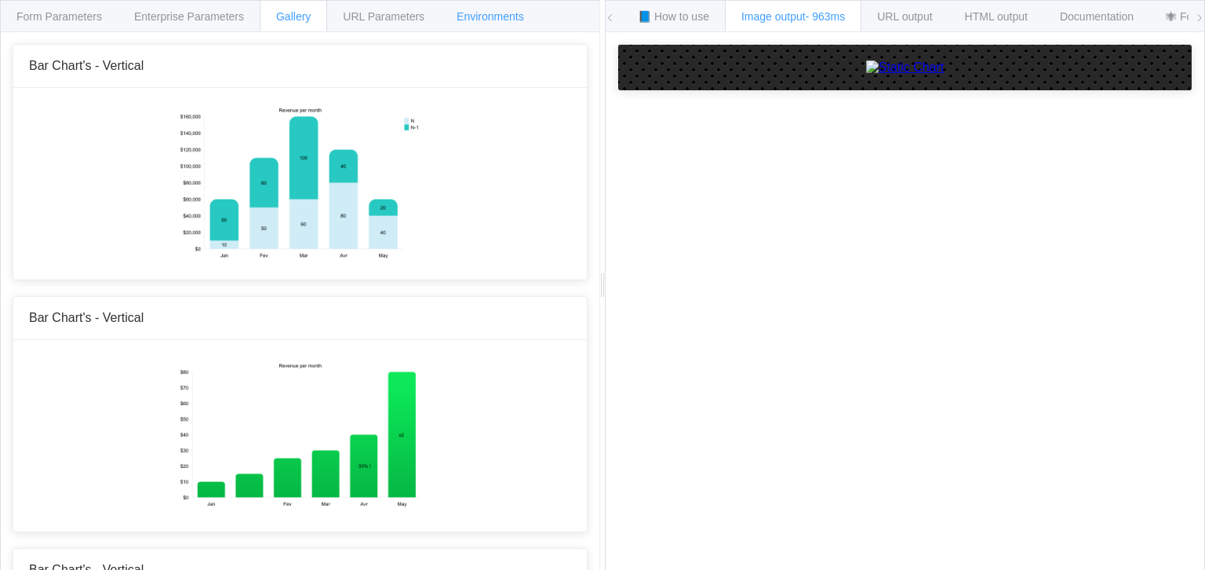
click at [486, 0] on div "Environments" at bounding box center [490, 15] width 100 height 31
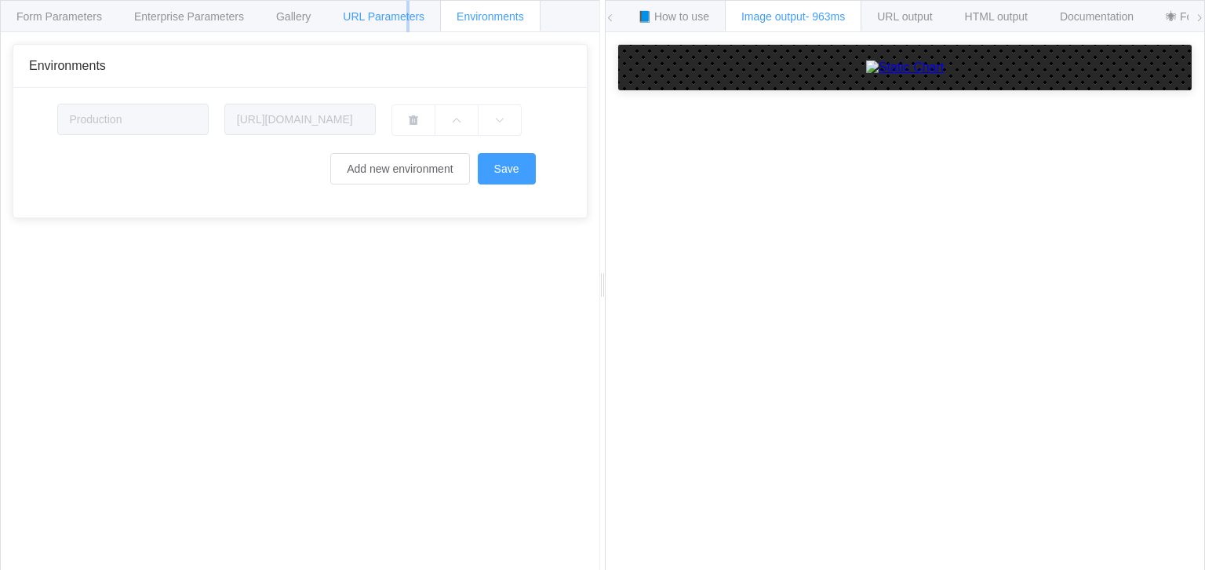
click at [406, 18] on span "URL Parameters" at bounding box center [384, 16] width 82 height 13
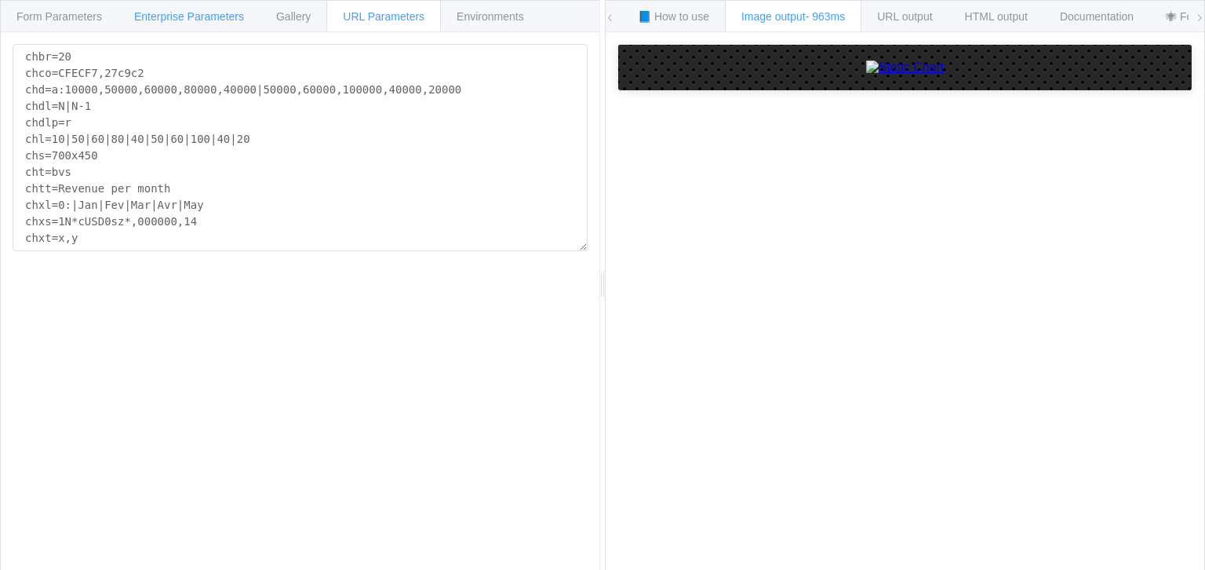
click at [204, 20] on span "Enterprise Parameters" at bounding box center [189, 16] width 110 height 13
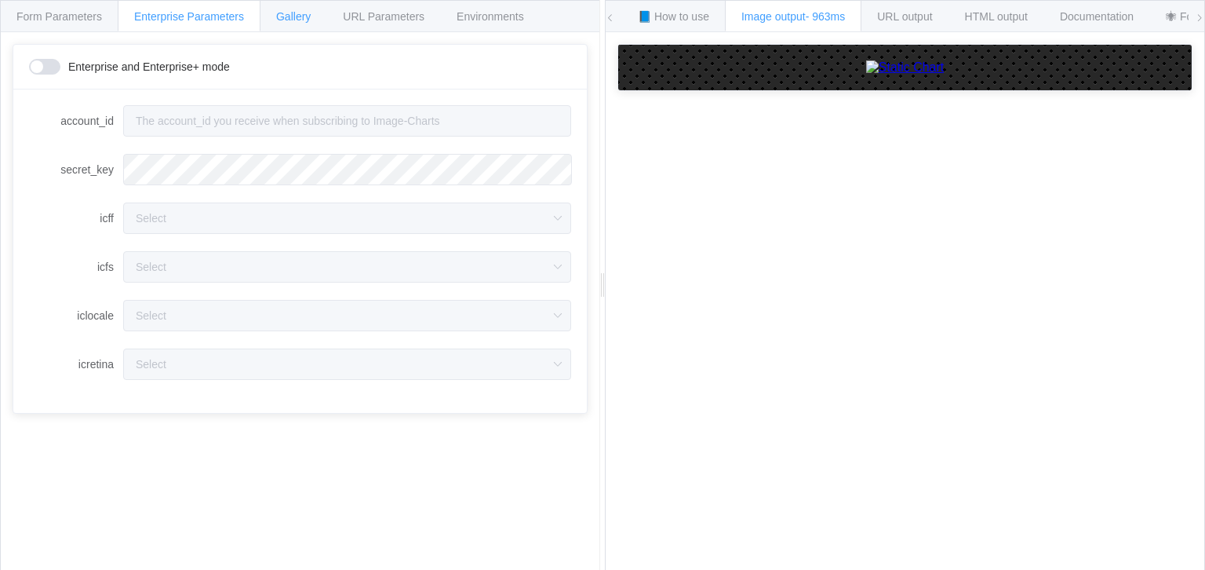
click at [278, 20] on span "Gallery" at bounding box center [293, 16] width 35 height 13
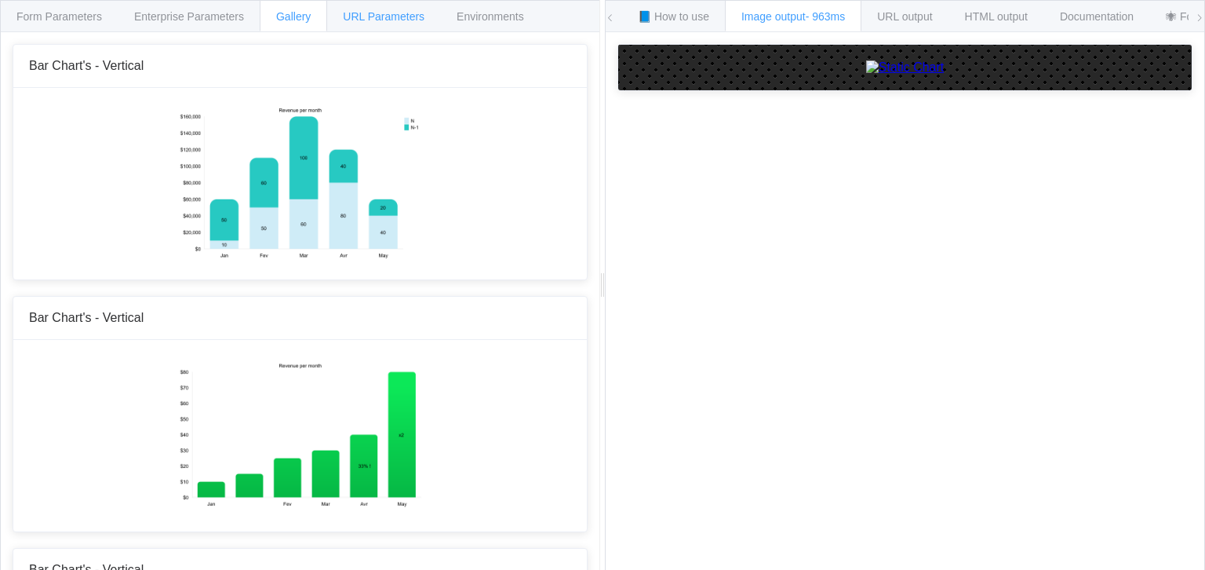
click at [351, 22] on span "URL Parameters" at bounding box center [384, 16] width 82 height 13
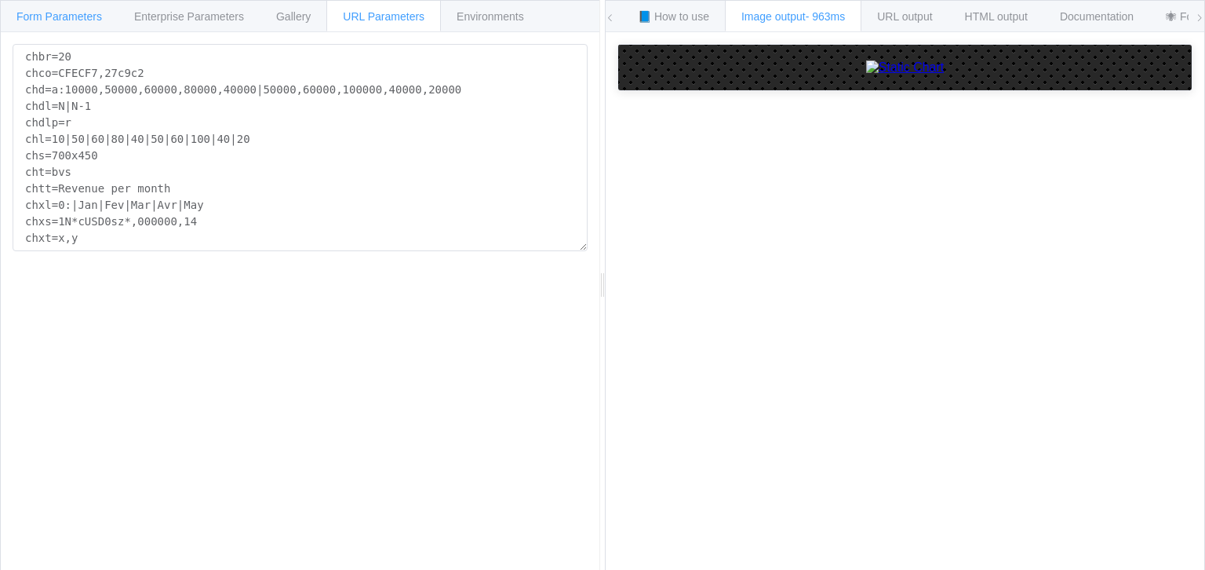
click at [62, 21] on span "Form Parameters" at bounding box center [59, 16] width 86 height 13
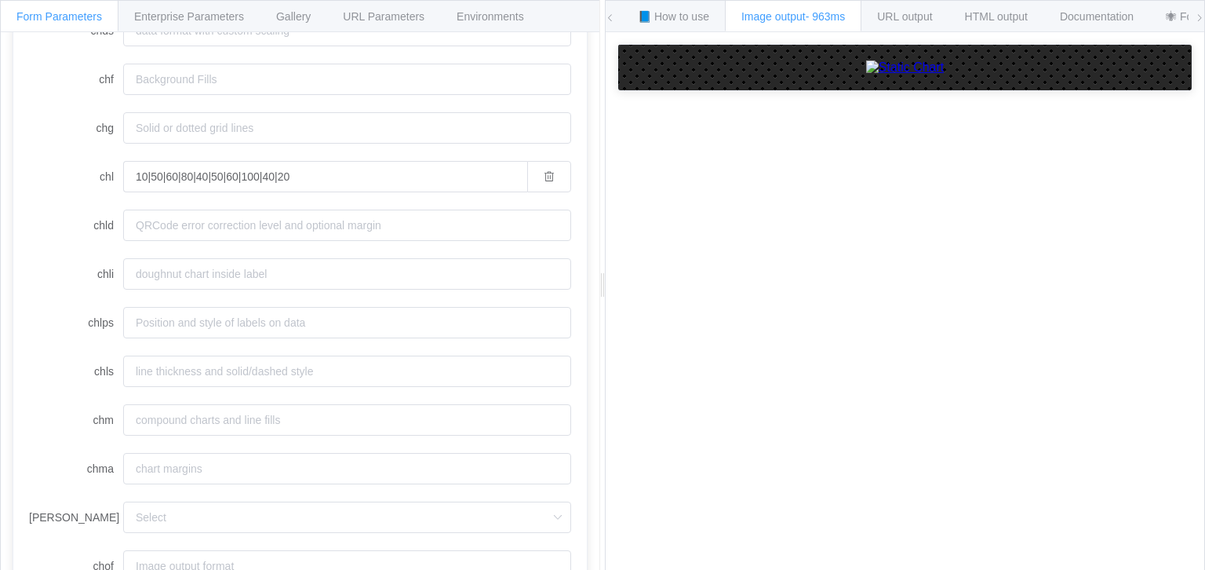
scroll to position [1072, 0]
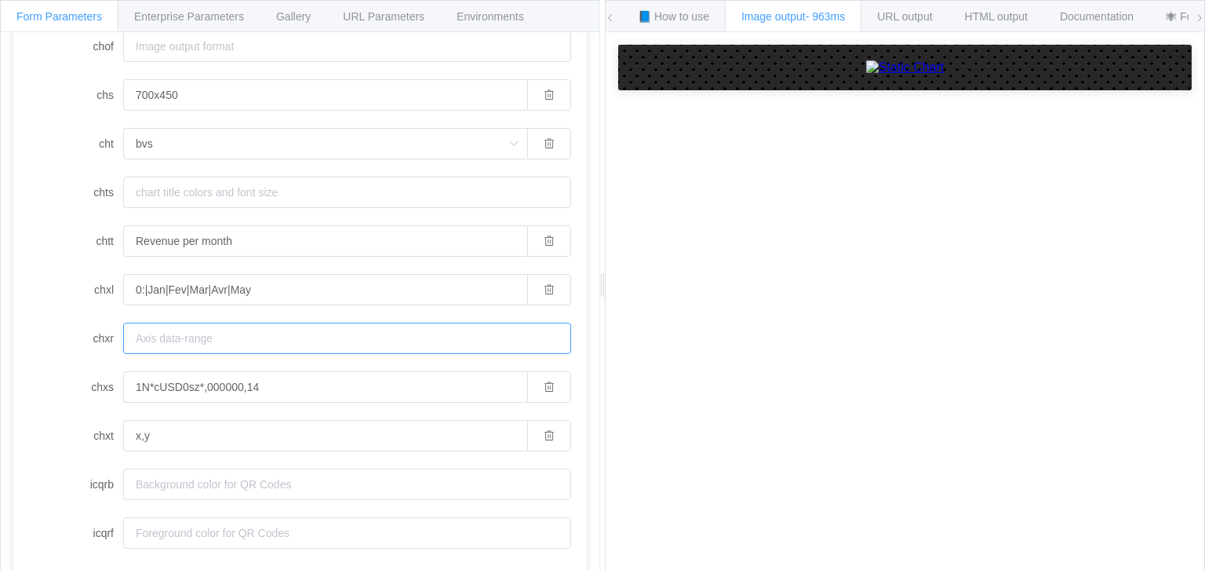
click at [140, 348] on input "chxr" at bounding box center [347, 337] width 448 height 31
paste input "0,0,10"
type input "0,0,10"
drag, startPoint x: 185, startPoint y: 336, endPoint x: 80, endPoint y: 321, distance: 106.2
